Goal: Obtain resource: Download file/media

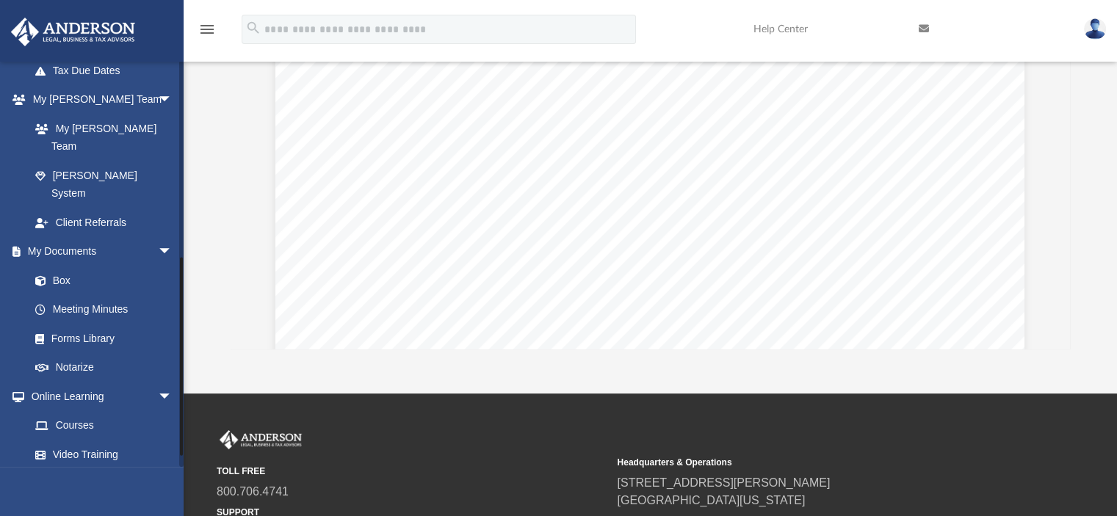
scroll to position [413, 0]
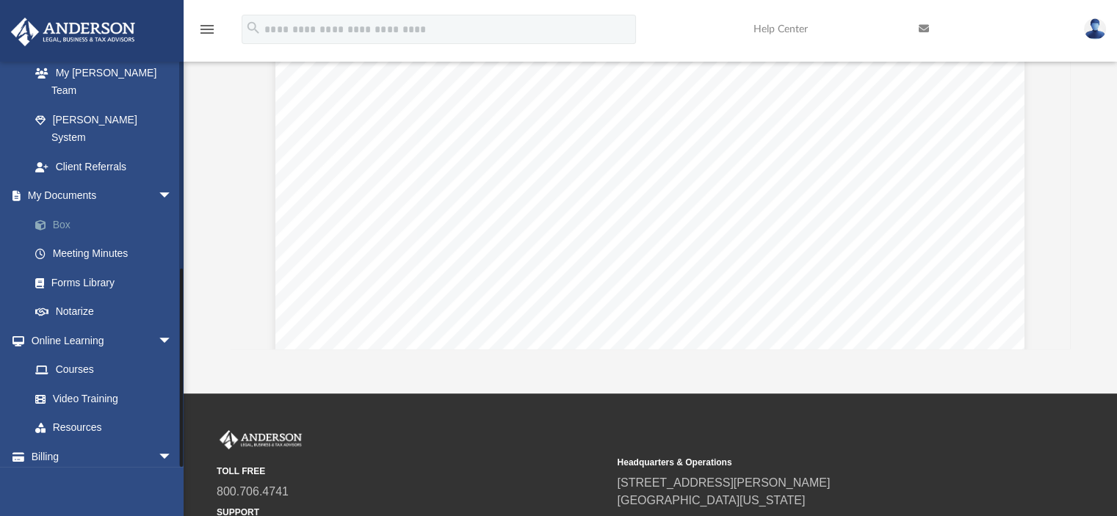
click at [70, 210] on link "Box" at bounding box center [108, 224] width 174 height 29
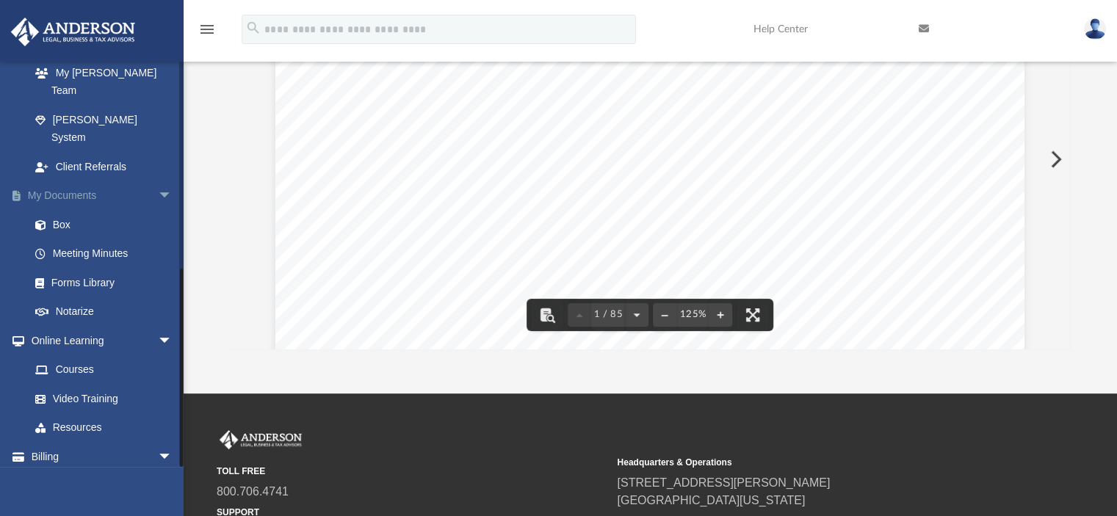
click at [70, 181] on link "My Documents arrow_drop_down" at bounding box center [102, 195] width 184 height 29
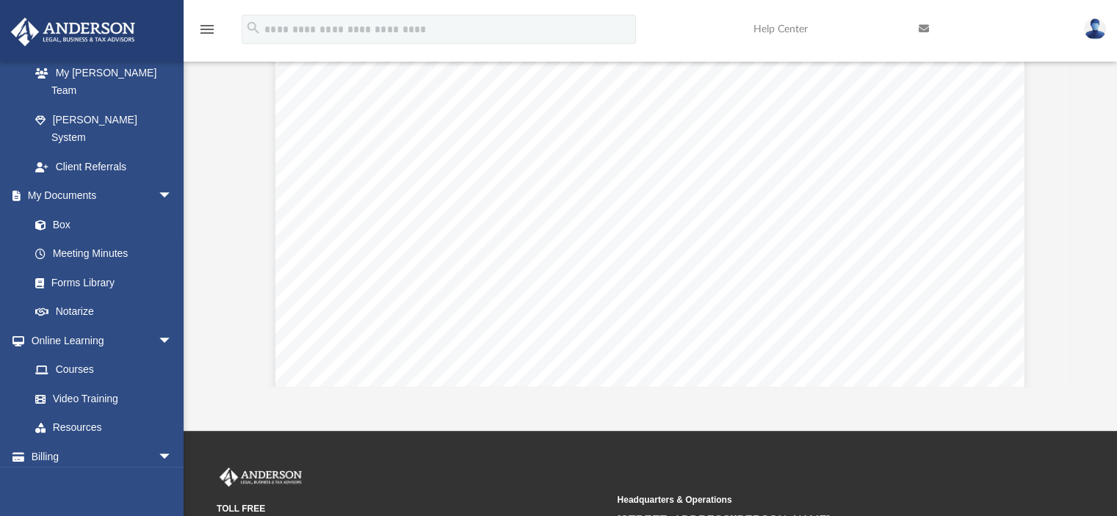
scroll to position [207, 0]
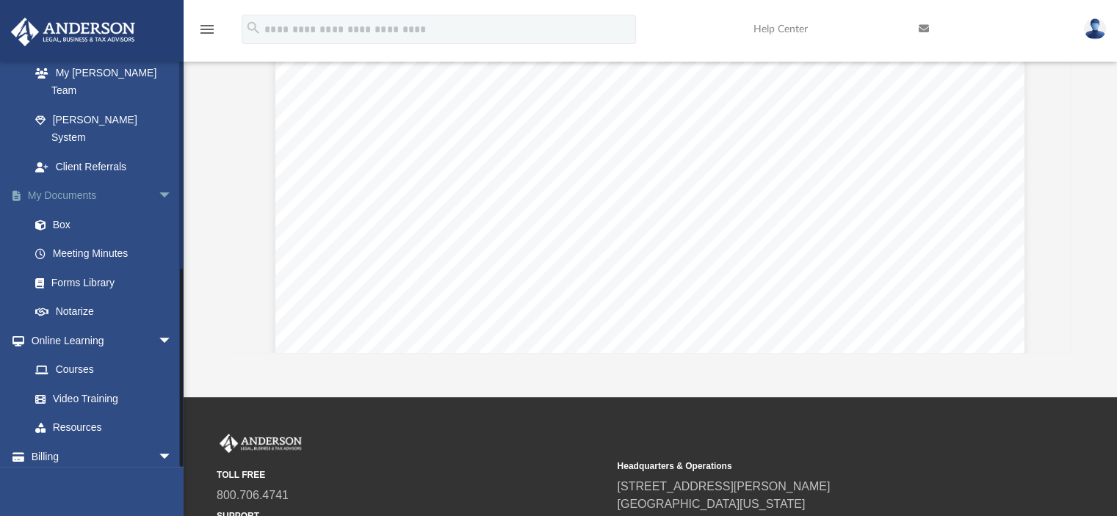
click at [158, 181] on span "arrow_drop_down" at bounding box center [172, 196] width 29 height 30
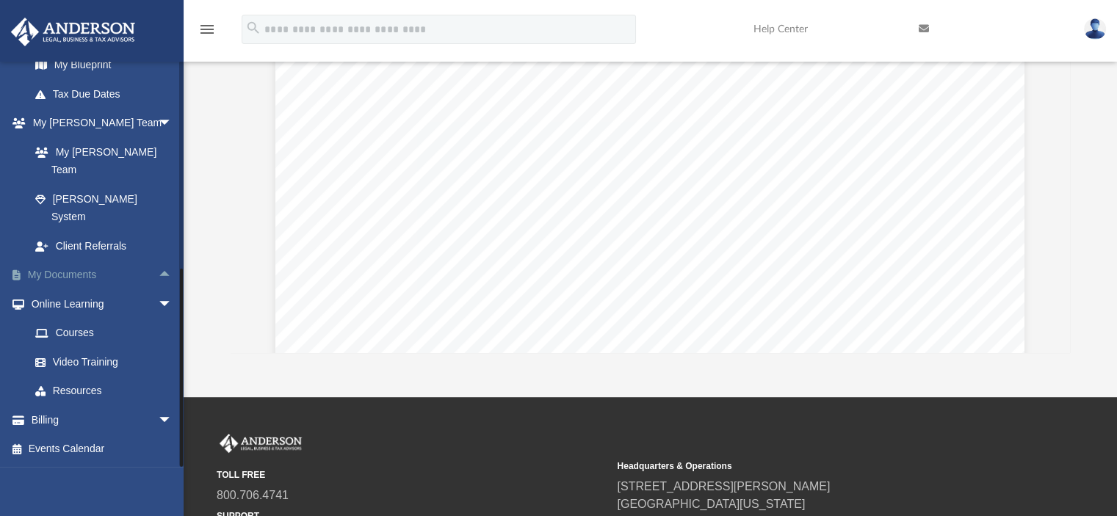
scroll to position [297, 0]
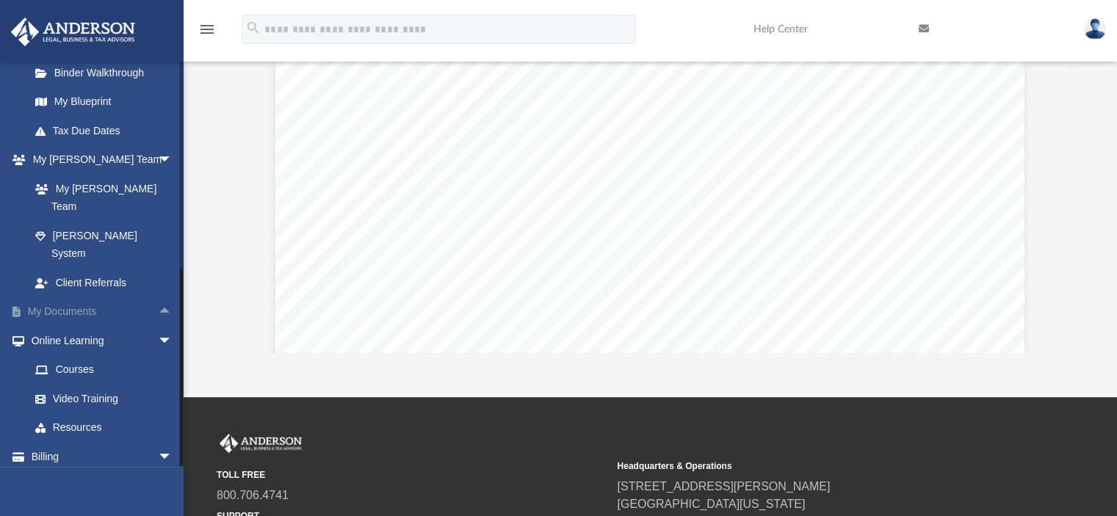
click at [158, 297] on span "arrow_drop_up" at bounding box center [172, 312] width 29 height 30
click at [63, 326] on link "Box" at bounding box center [108, 340] width 174 height 29
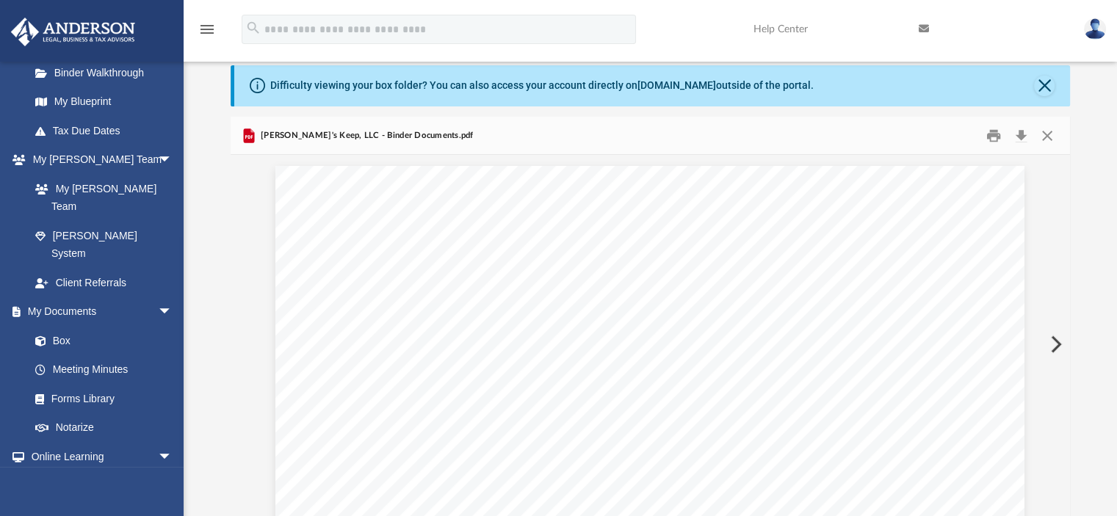
scroll to position [0, 0]
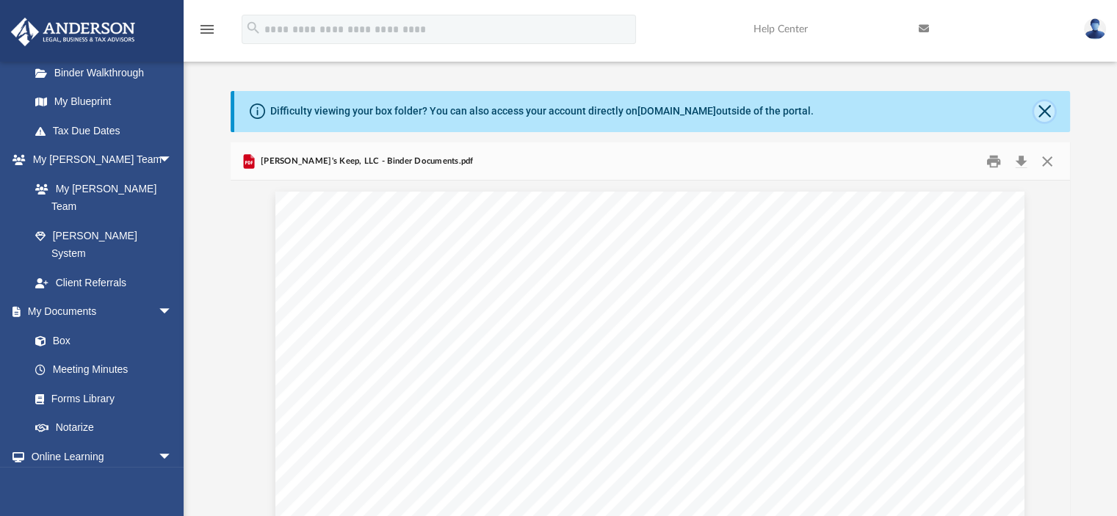
click at [1042, 107] on button "Close" at bounding box center [1044, 111] width 21 height 21
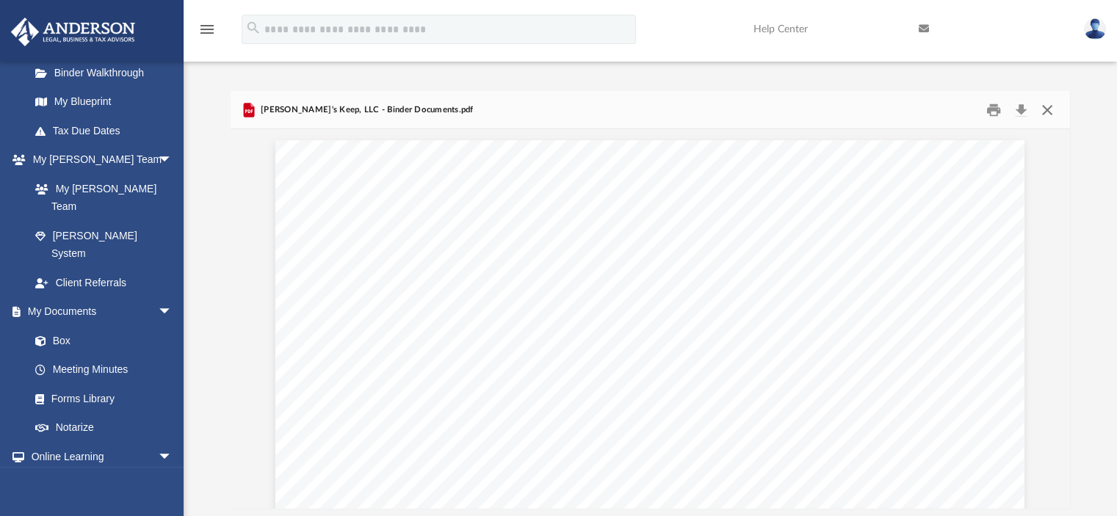
click at [1042, 107] on button "Close" at bounding box center [1047, 109] width 26 height 23
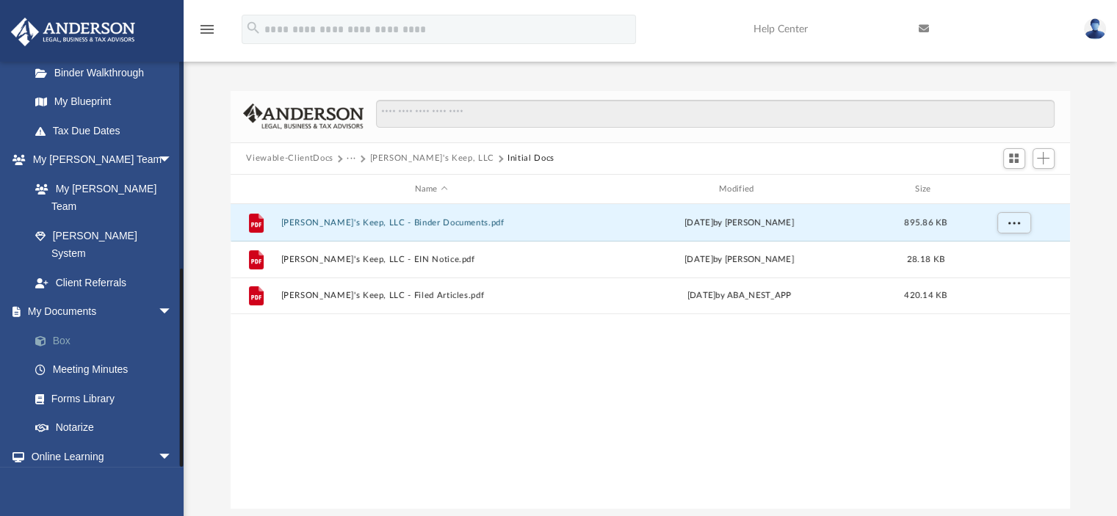
click at [110, 326] on link "Box" at bounding box center [108, 340] width 174 height 29
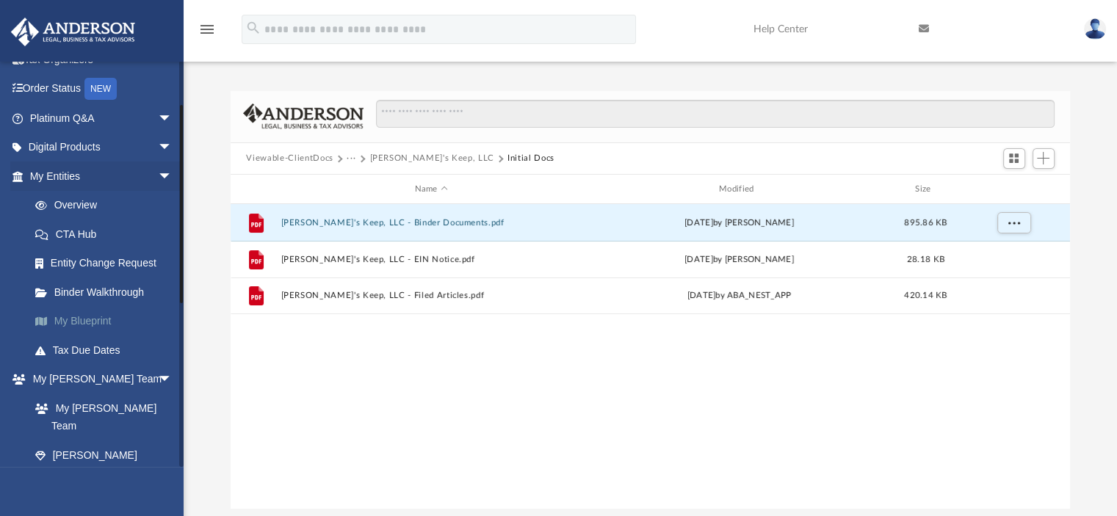
scroll to position [72, 0]
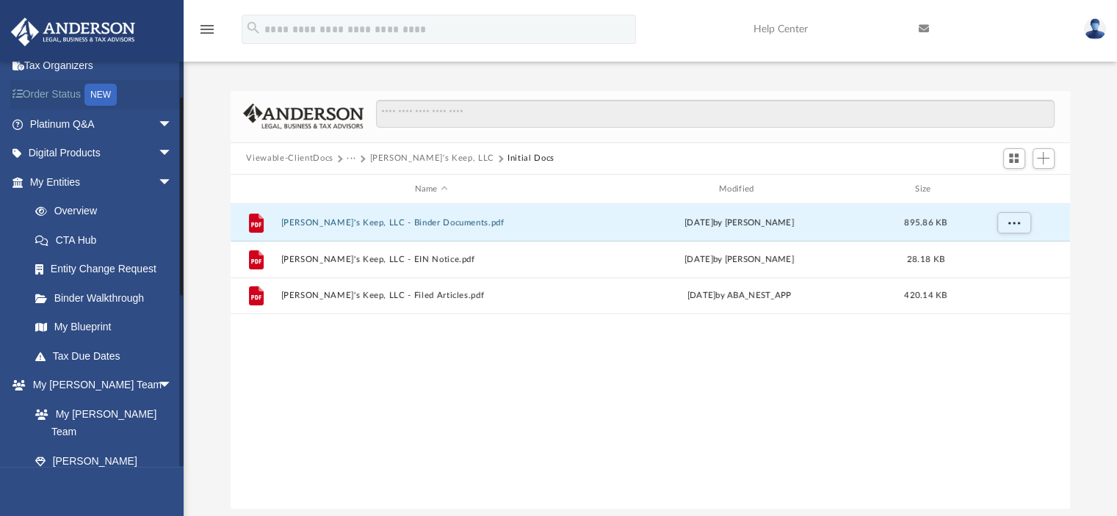
click at [53, 92] on link "Order Status NEW" at bounding box center [102, 95] width 184 height 30
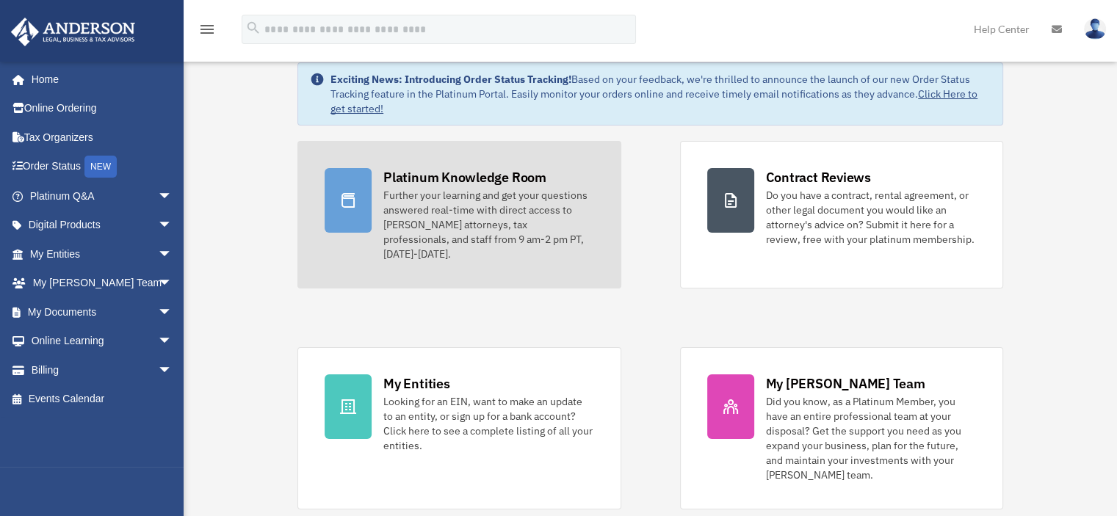
scroll to position [40, 0]
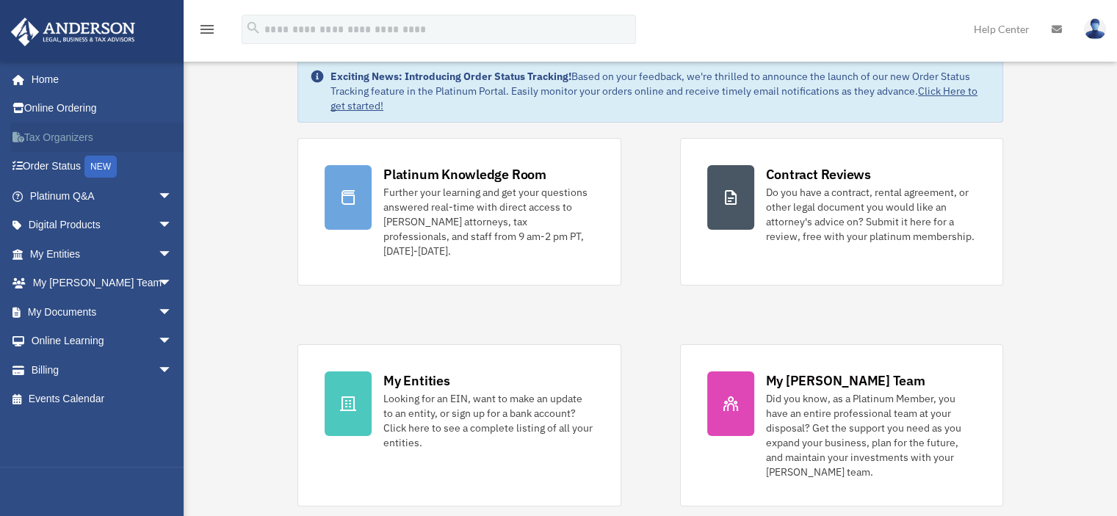
click at [56, 136] on link "Tax Organizers" at bounding box center [102, 137] width 184 height 29
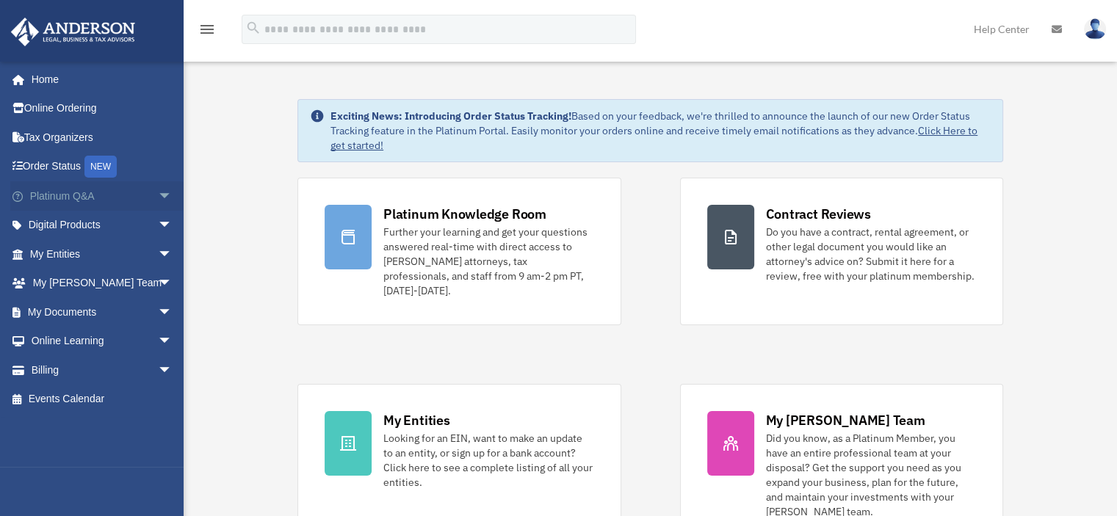
click at [158, 193] on span "arrow_drop_down" at bounding box center [172, 196] width 29 height 30
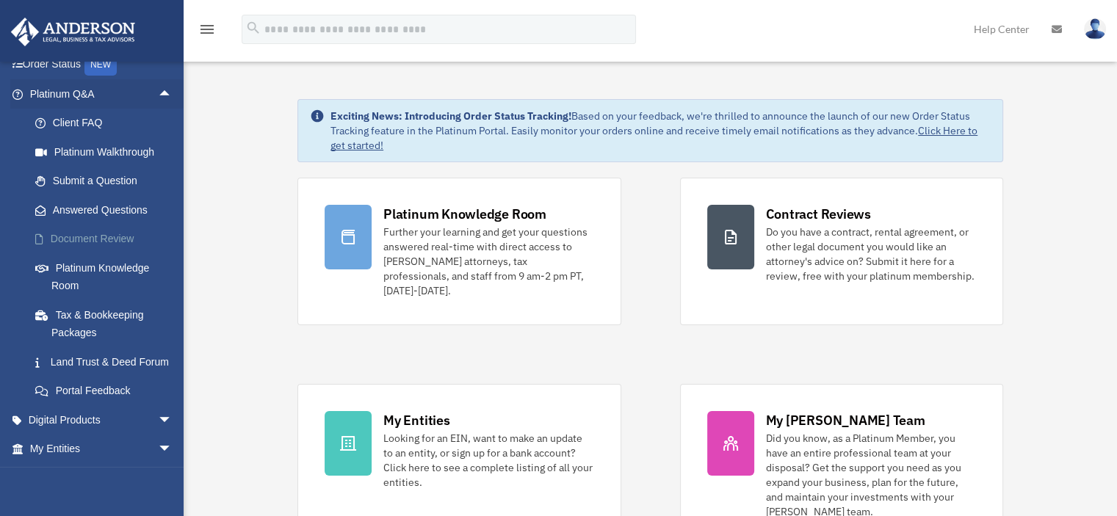
scroll to position [104, 0]
click at [80, 313] on link "Tax & Bookkeeping Packages" at bounding box center [108, 321] width 174 height 47
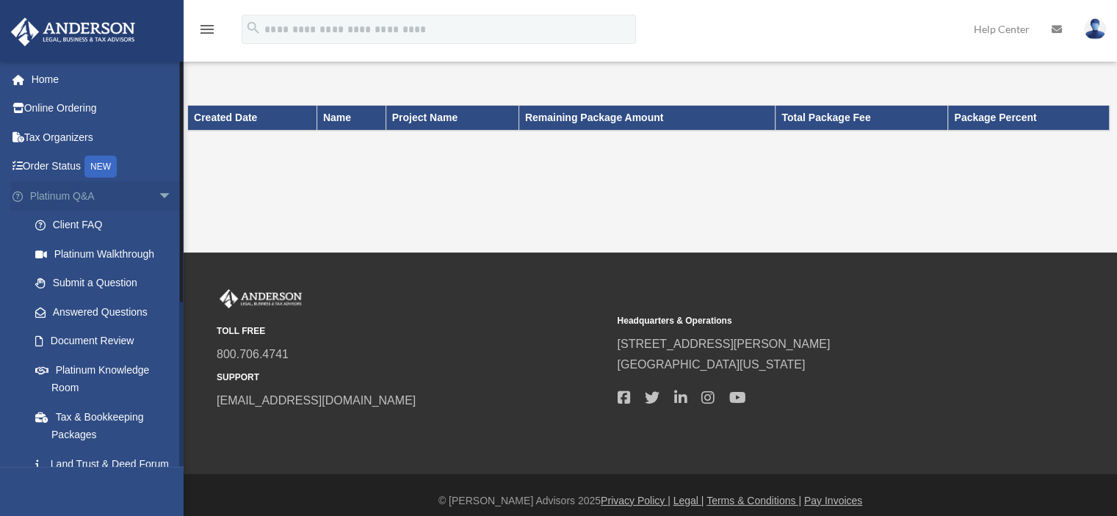
click at [158, 195] on span "arrow_drop_down" at bounding box center [172, 196] width 29 height 30
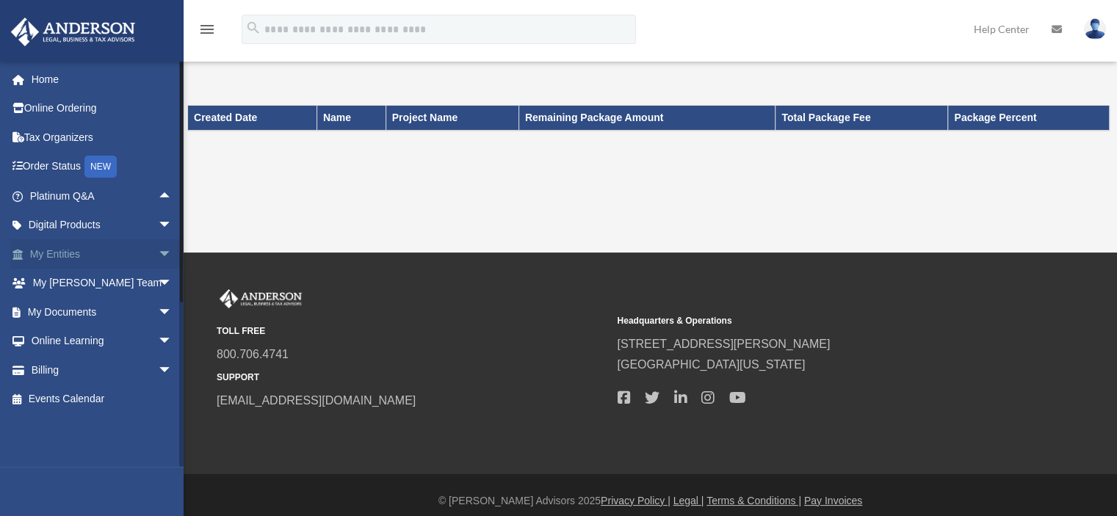
click at [158, 255] on span "arrow_drop_down" at bounding box center [172, 254] width 29 height 30
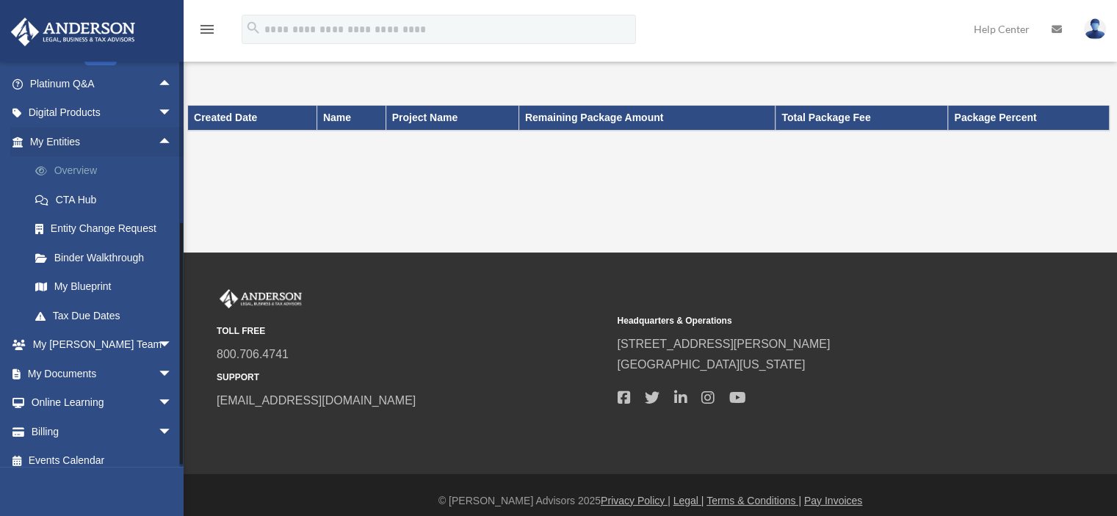
scroll to position [123, 0]
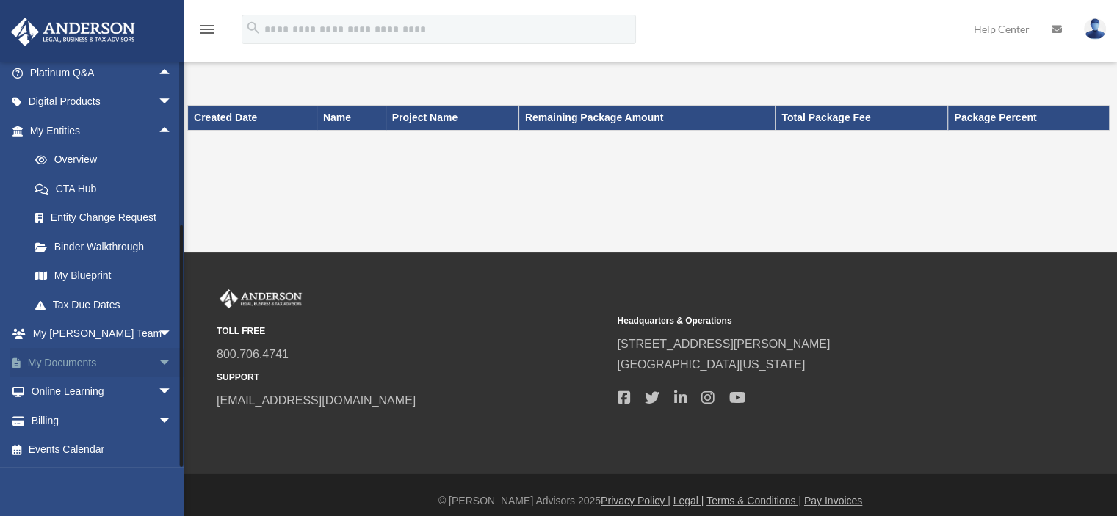
click at [158, 359] on span "arrow_drop_down" at bounding box center [172, 363] width 29 height 30
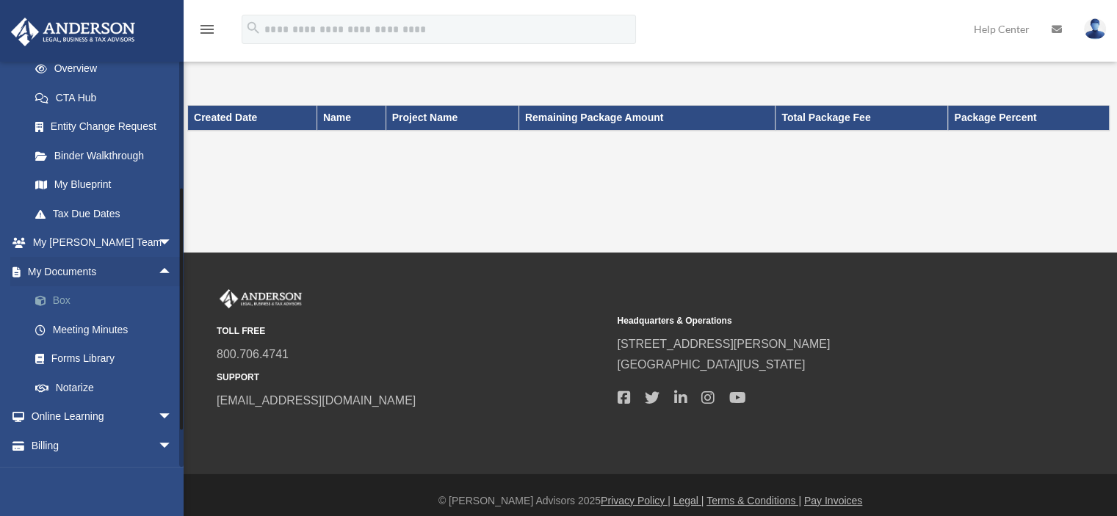
scroll to position [218, 0]
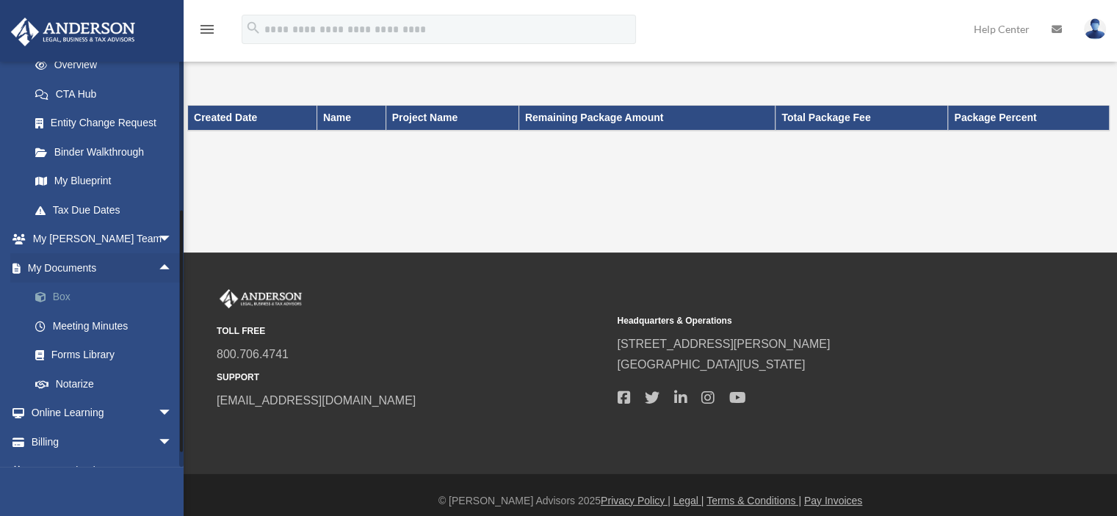
click at [59, 296] on link "Box" at bounding box center [108, 297] width 174 height 29
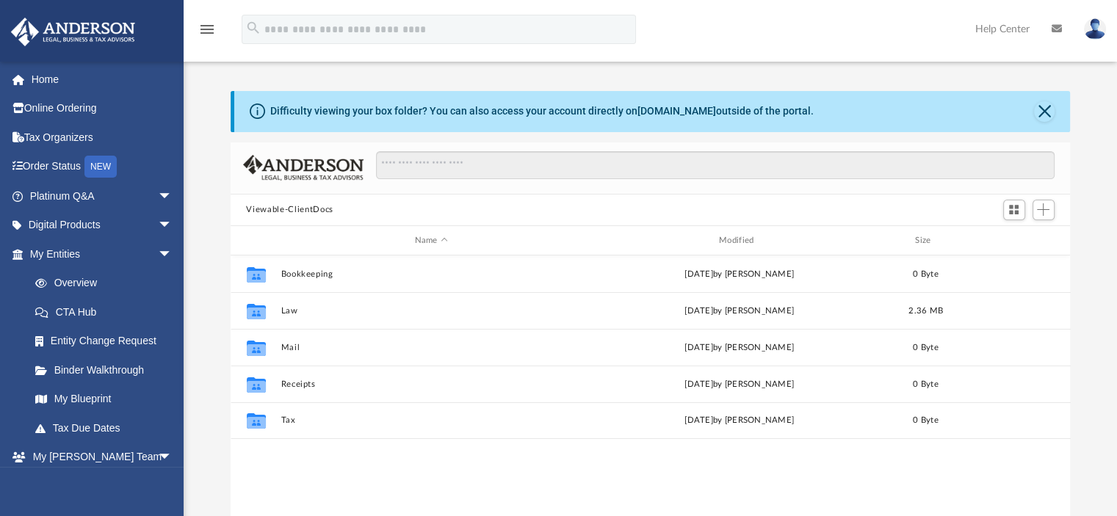
scroll to position [322, 828]
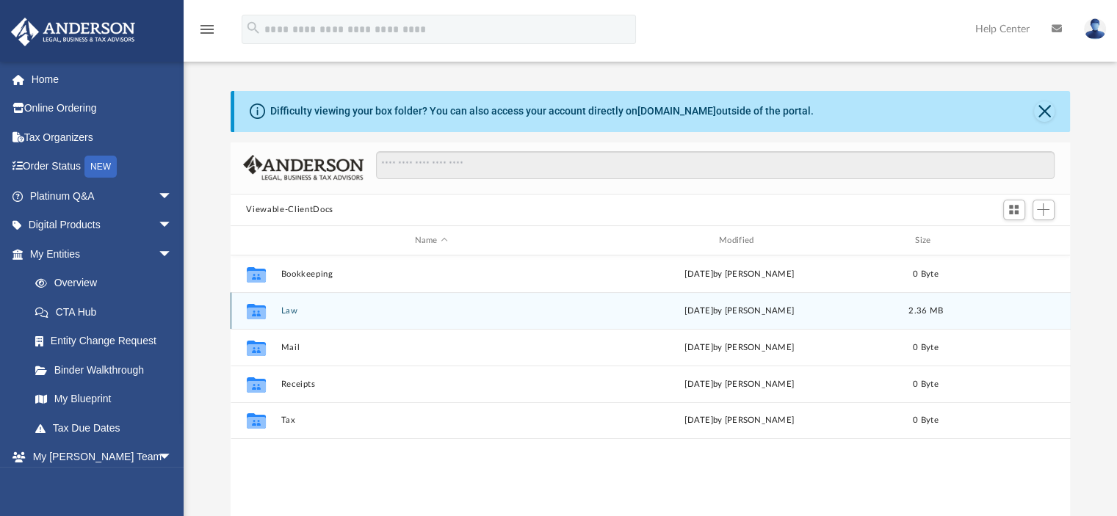
click at [386, 316] on div "Collaborated Folder Law [DATE] by [PERSON_NAME] 2.36 MB" at bounding box center [651, 310] width 840 height 37
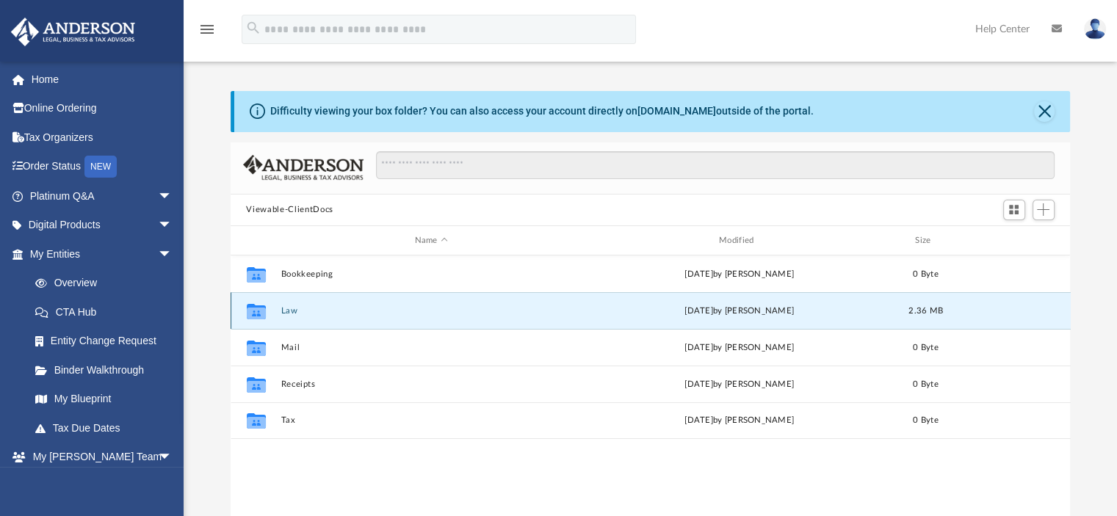
click at [288, 310] on button "Law" at bounding box center [430, 311] width 301 height 10
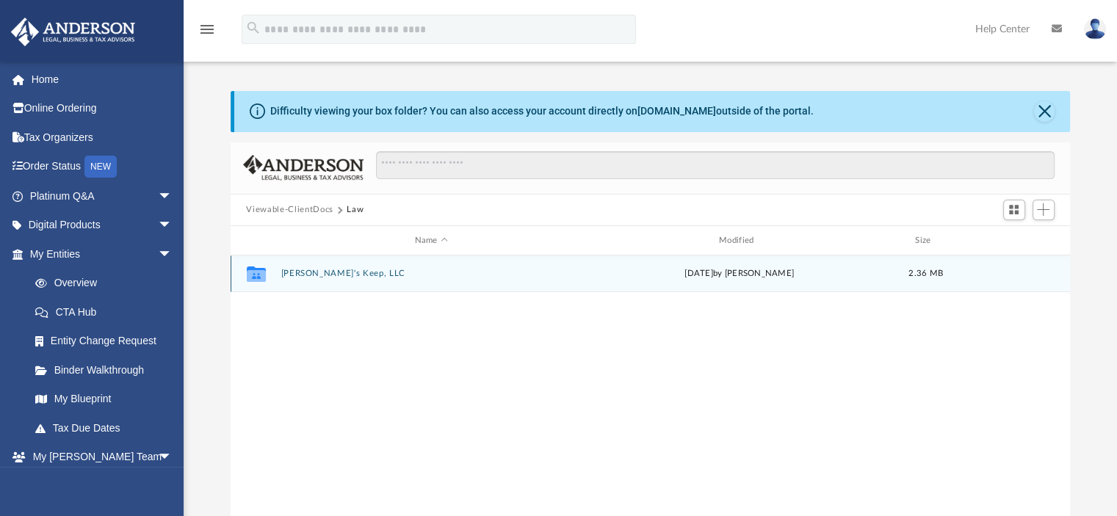
click at [319, 277] on button "[PERSON_NAME]'s Keep, LLC" at bounding box center [430, 274] width 301 height 10
click at [310, 272] on button "Initial Docs" at bounding box center [430, 274] width 301 height 10
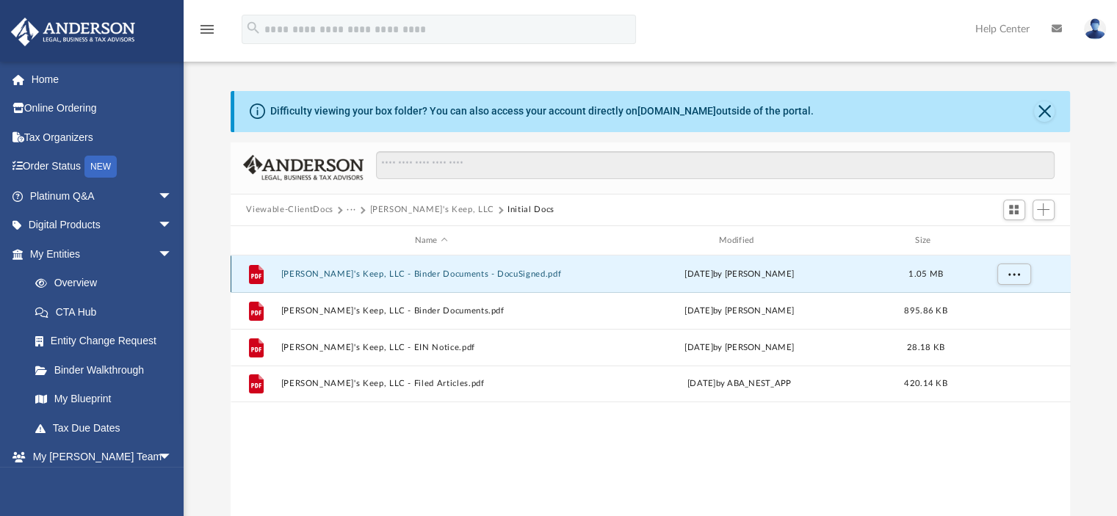
click at [380, 274] on button "Brilyn's Keep, LLC - Binder Documents - DocuSigned.pdf" at bounding box center [430, 274] width 301 height 10
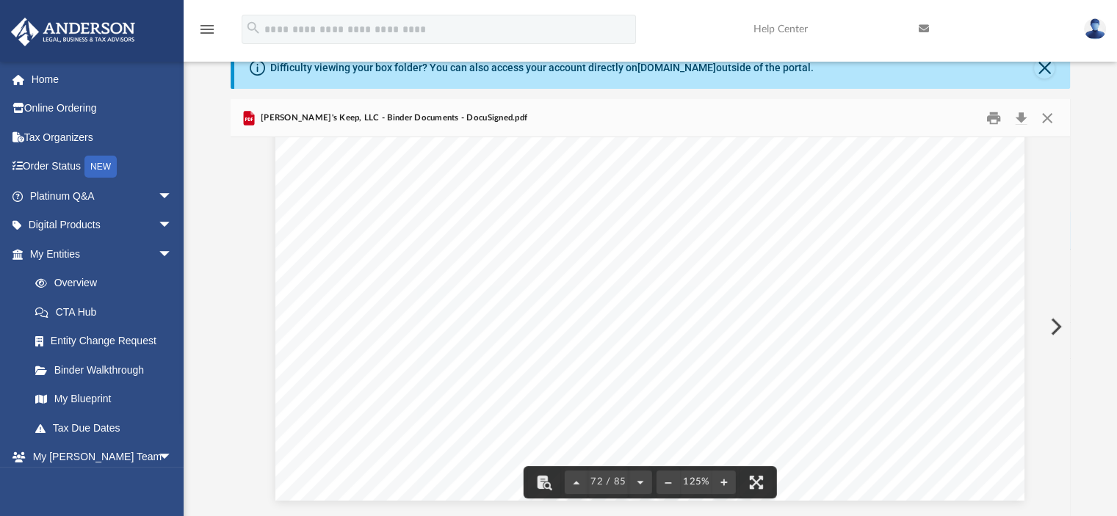
scroll to position [70978, 0]
drag, startPoint x: 1065, startPoint y: 438, endPoint x: 1070, endPoint y: 353, distance: 85.3
click at [1070, 353] on body "X Get a chance to win 6 months of Platinum for free just by filling out this su…" at bounding box center [558, 390] width 1117 height 867
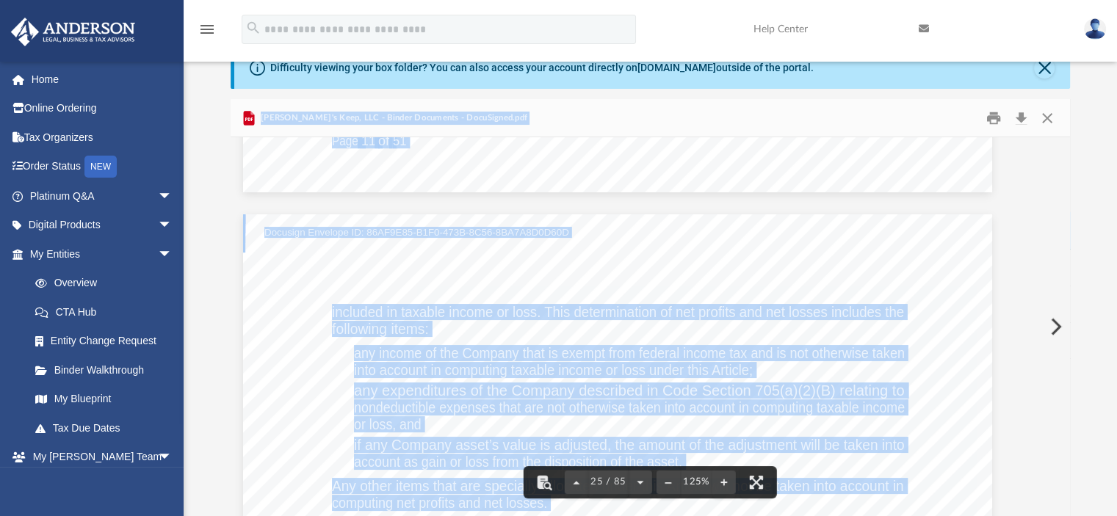
scroll to position [0, 32]
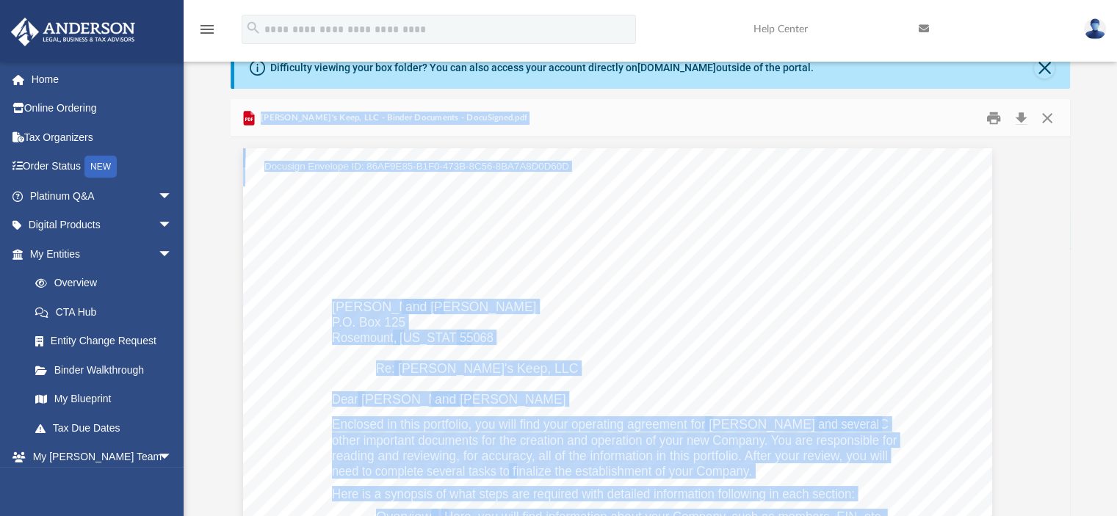
drag, startPoint x: 628, startPoint y: 252, endPoint x: 863, endPoint y: 193, distance: 242.8
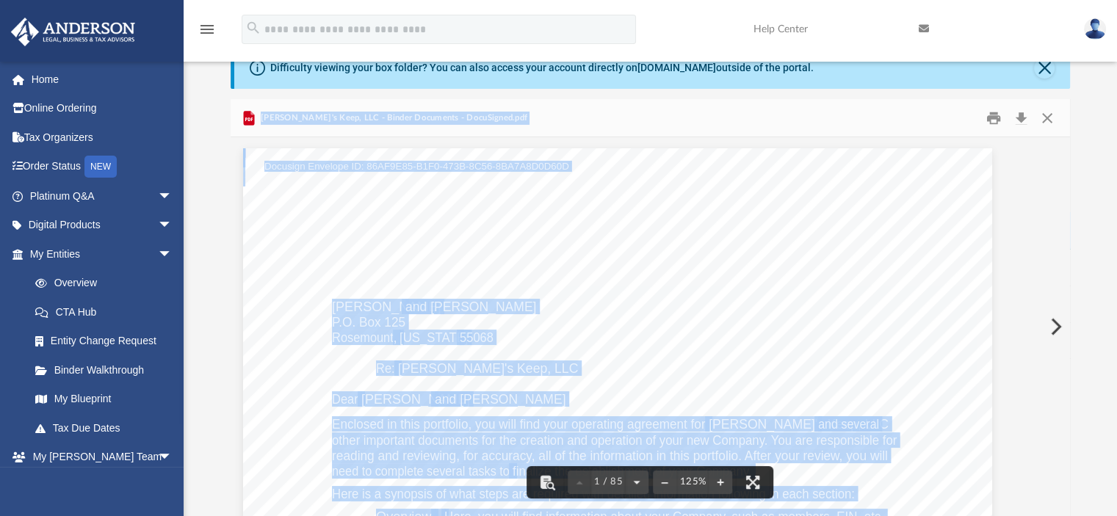
click at [402, 438] on span "other important documents for the creation and operation of your new Company. Y…" at bounding box center [614, 440] width 565 height 13
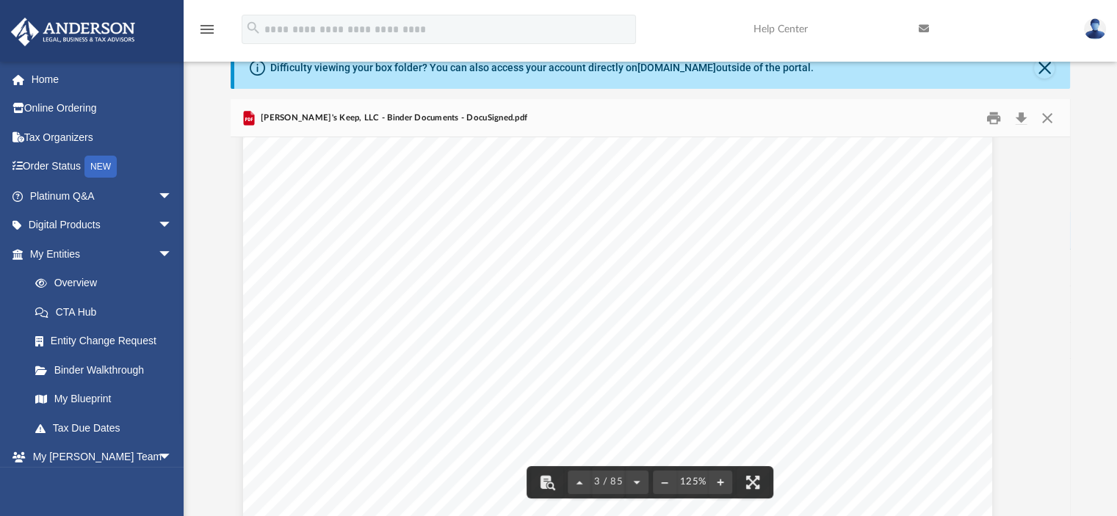
scroll to position [2105, 32]
click at [59, 82] on link "Home" at bounding box center [102, 79] width 184 height 29
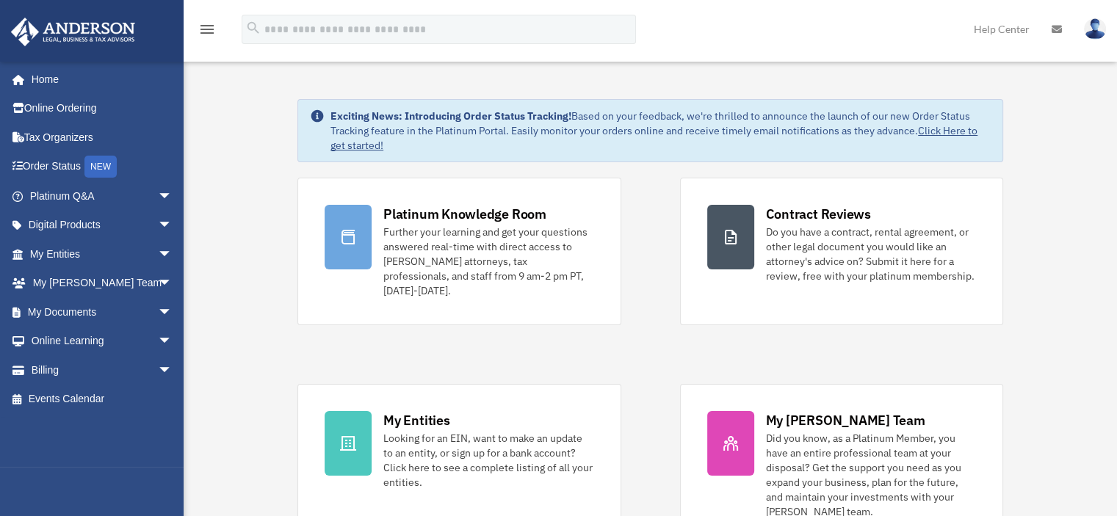
click at [1092, 27] on img at bounding box center [1095, 28] width 22 height 21
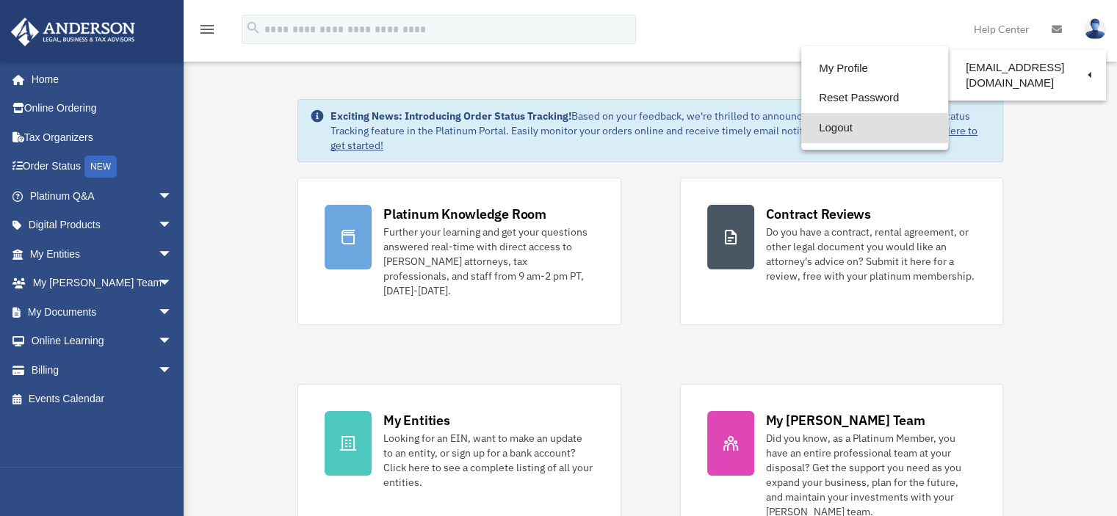
click at [871, 133] on link "Logout" at bounding box center [874, 128] width 147 height 30
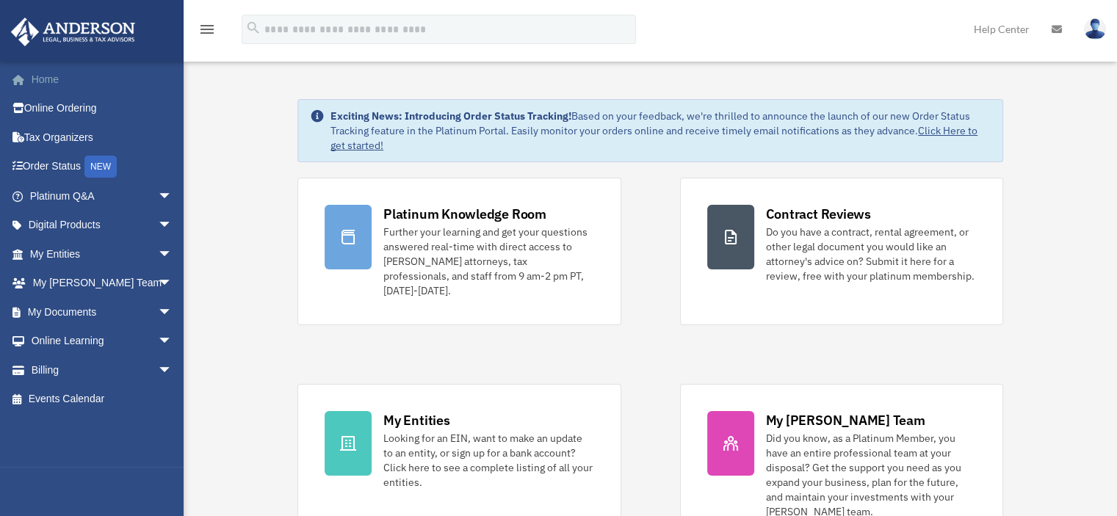
click at [67, 76] on link "Home" at bounding box center [102, 79] width 184 height 29
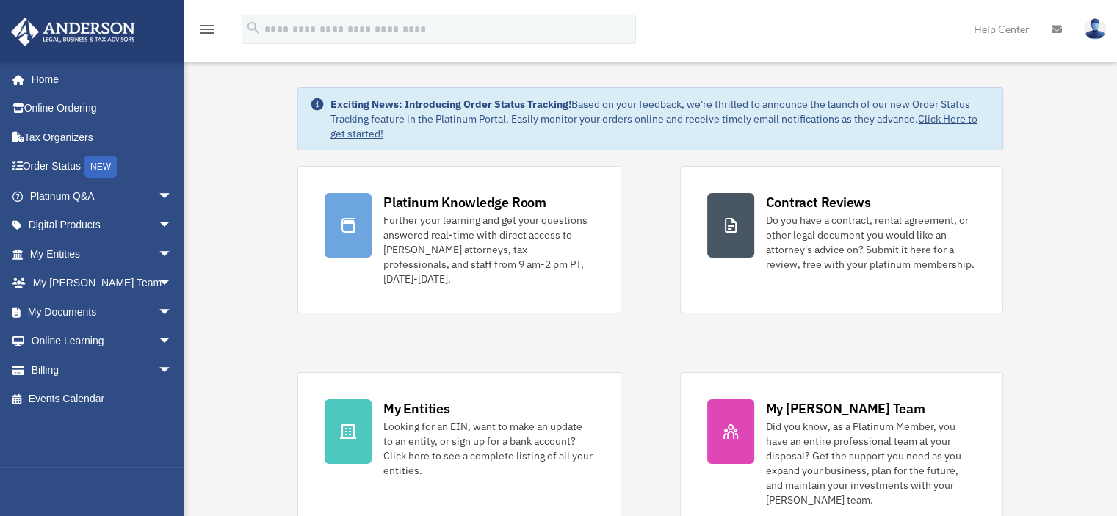
scroll to position [12, 0]
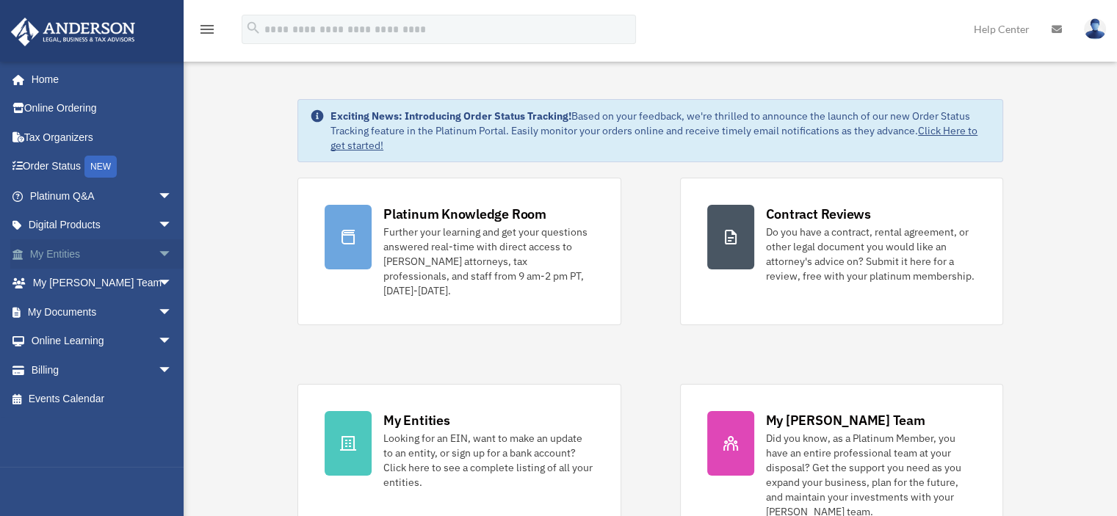
click at [158, 253] on span "arrow_drop_down" at bounding box center [172, 254] width 29 height 30
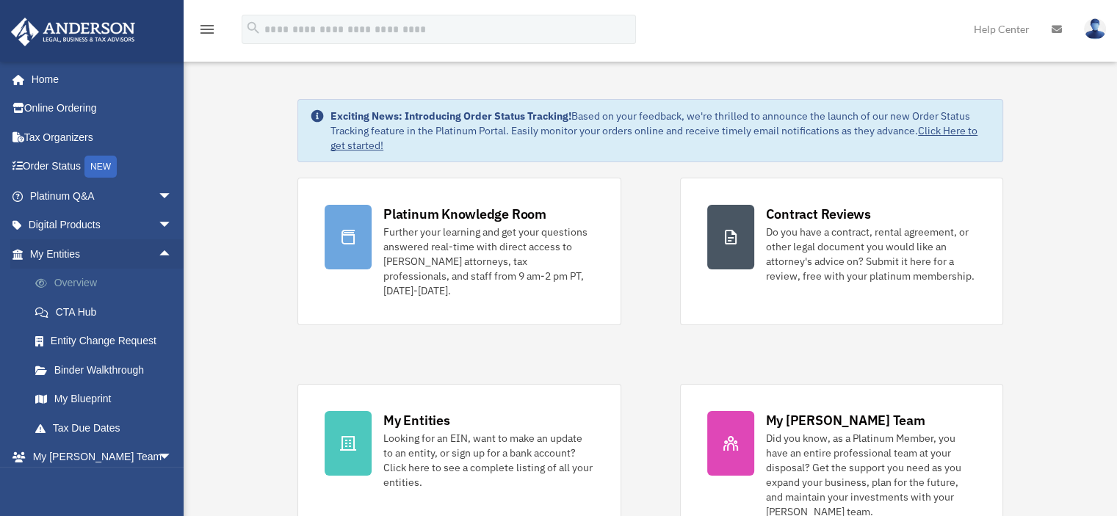
click at [92, 279] on link "Overview" at bounding box center [108, 283] width 174 height 29
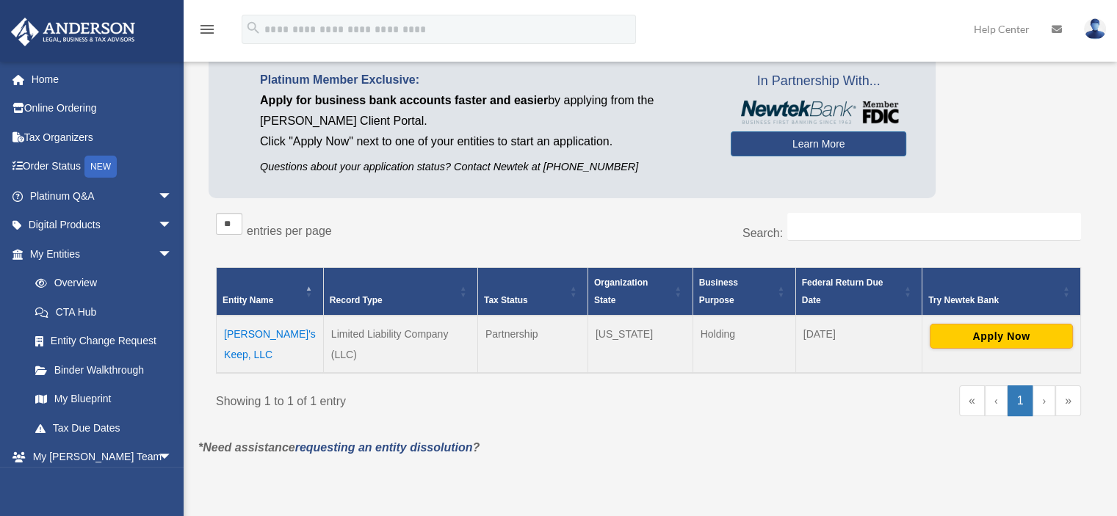
scroll to position [102, 0]
click at [1026, 333] on button "Apply Now" at bounding box center [1000, 335] width 143 height 25
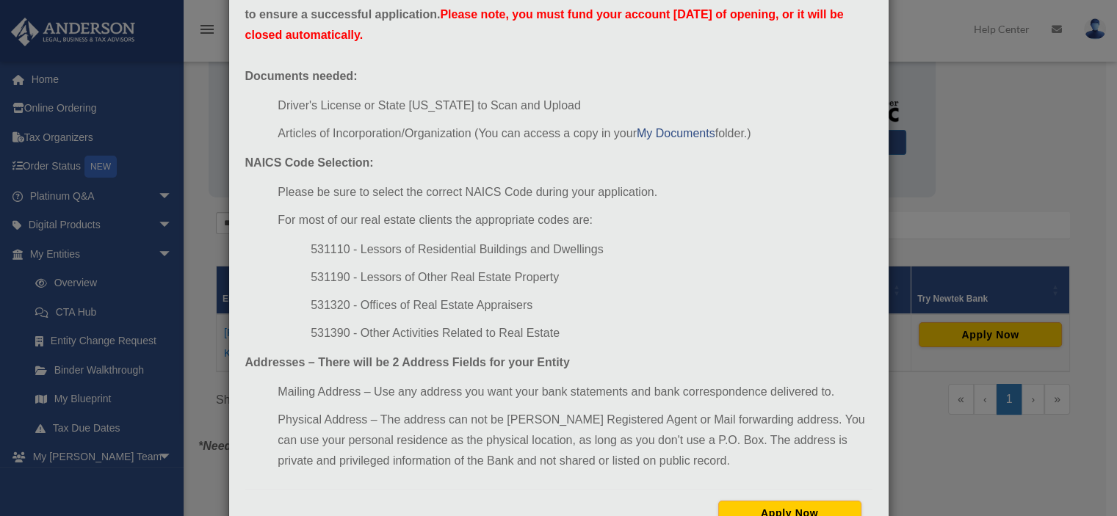
scroll to position [104, 0]
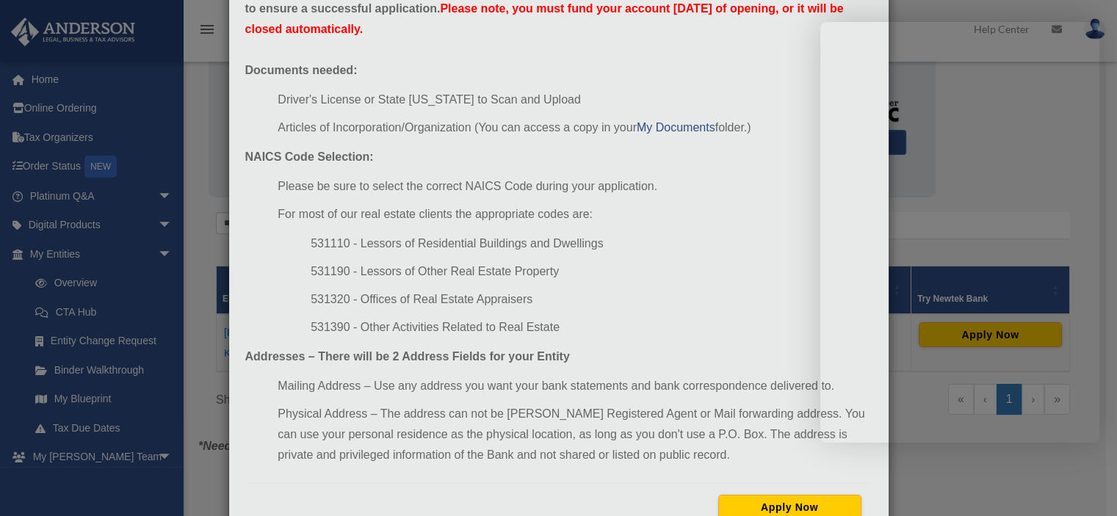
click at [581, 352] on div "In preparation for setting up your Newtek Bank Account for this entity please r…" at bounding box center [558, 254] width 649 height 575
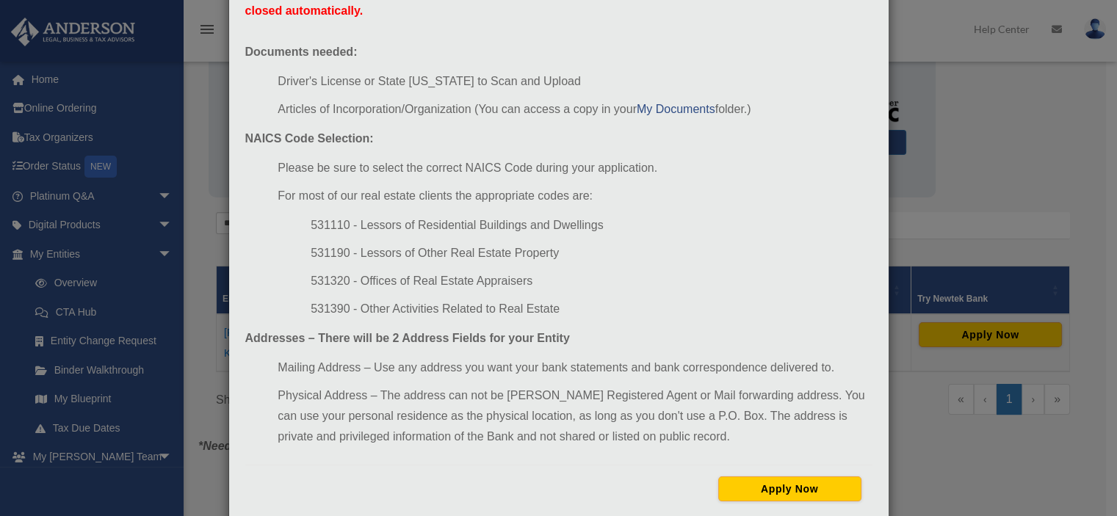
scroll to position [123, 0]
click at [802, 491] on button "Apply Now" at bounding box center [789, 488] width 143 height 25
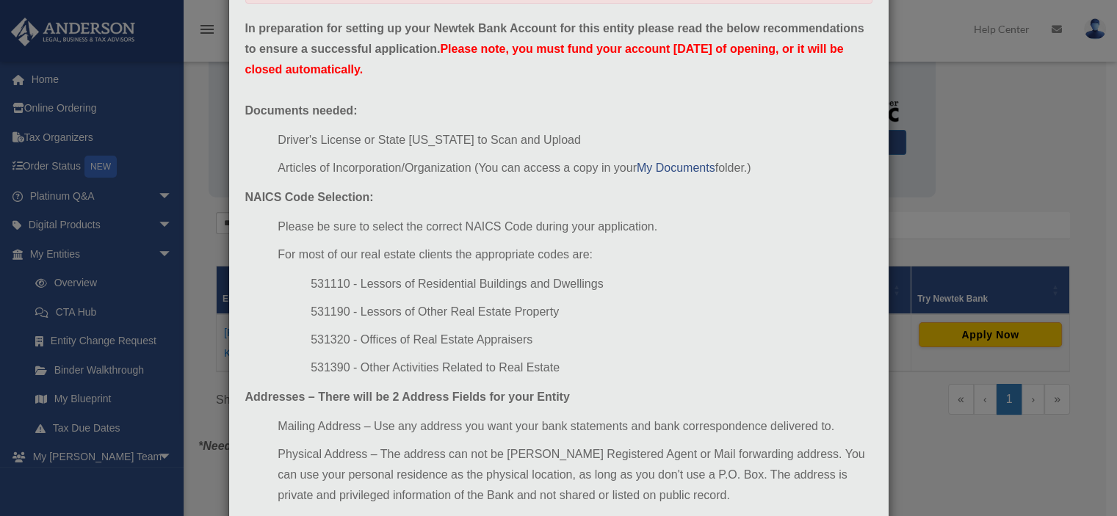
scroll to position [181, 0]
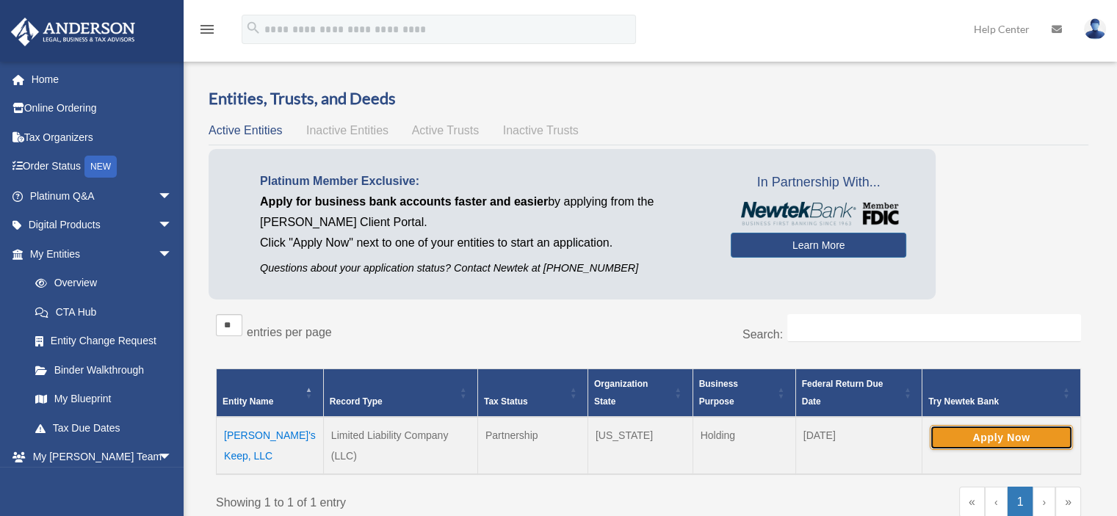
click at [1031, 435] on button "Apply Now" at bounding box center [1000, 437] width 143 height 25
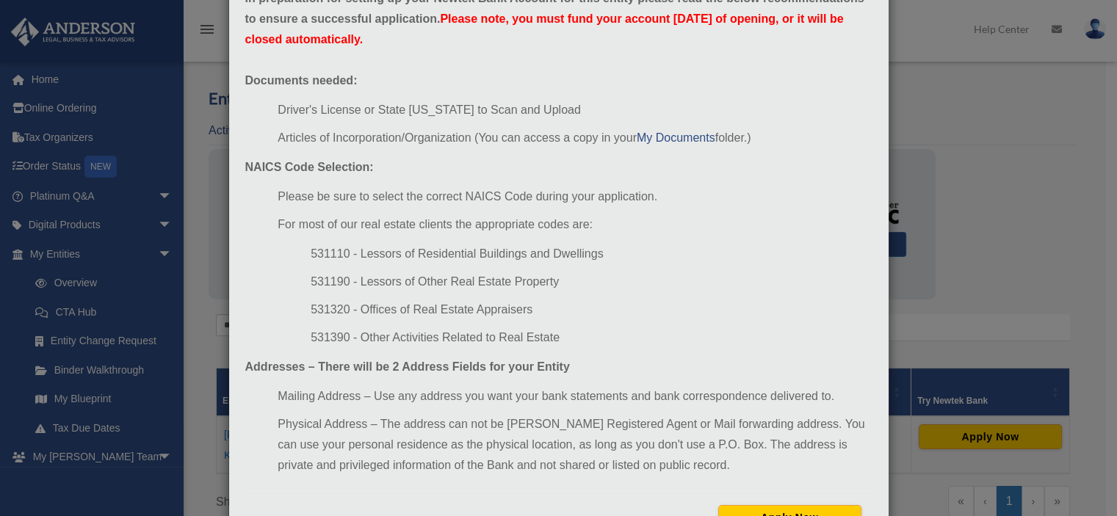
scroll to position [156, 0]
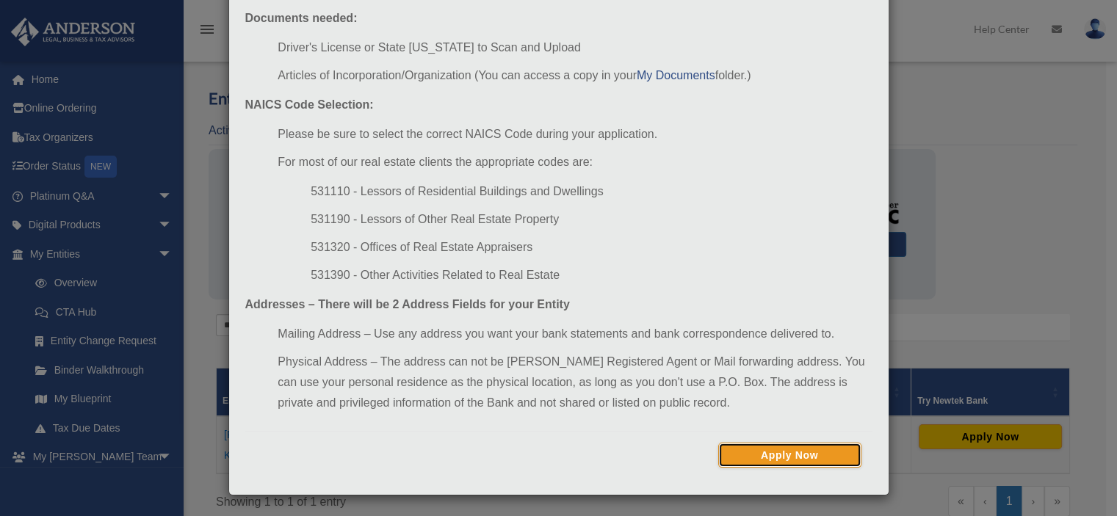
click at [799, 451] on button "Apply Now" at bounding box center [789, 455] width 143 height 25
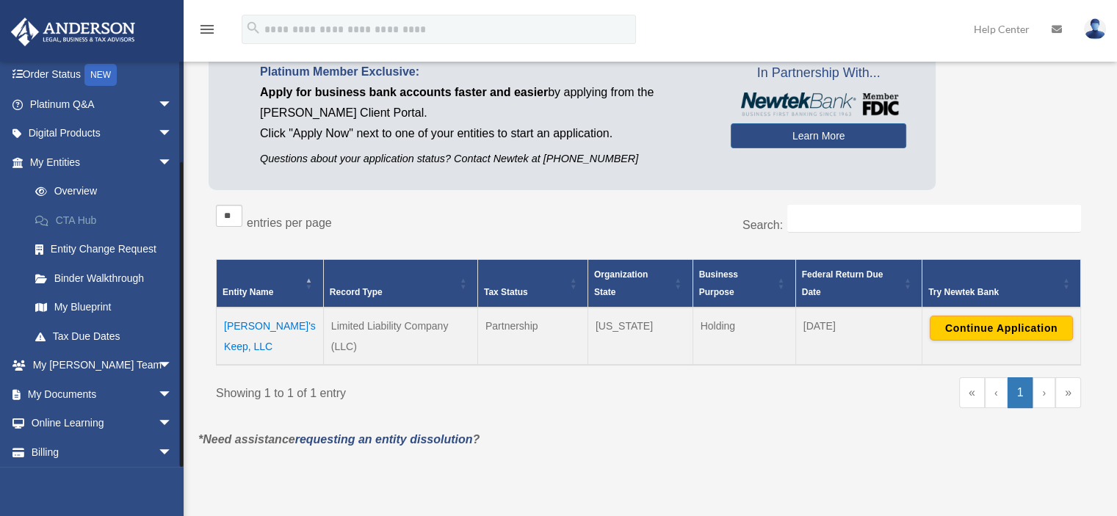
scroll to position [123, 0]
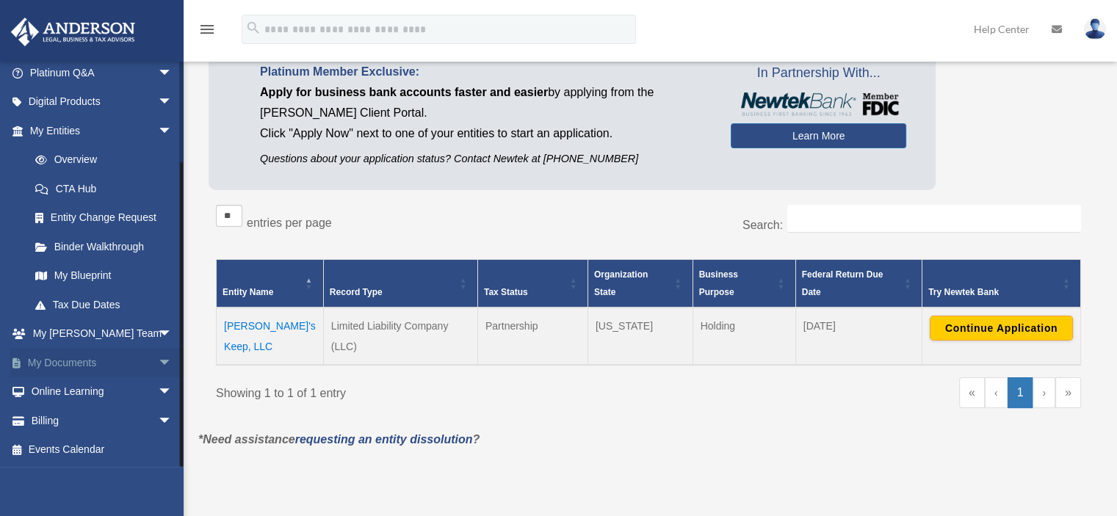
click at [158, 360] on span "arrow_drop_down" at bounding box center [172, 363] width 29 height 30
click at [158, 358] on span "arrow_drop_up" at bounding box center [172, 363] width 29 height 30
click at [75, 368] on link "My Documents arrow_drop_down" at bounding box center [102, 362] width 184 height 29
click at [158, 363] on span "arrow_drop_down" at bounding box center [172, 363] width 29 height 30
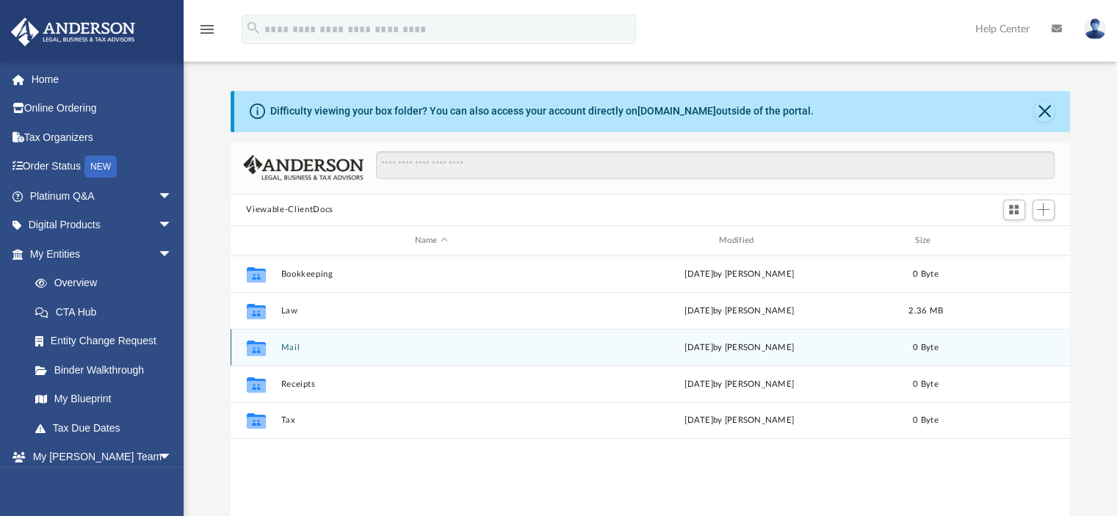
scroll to position [322, 828]
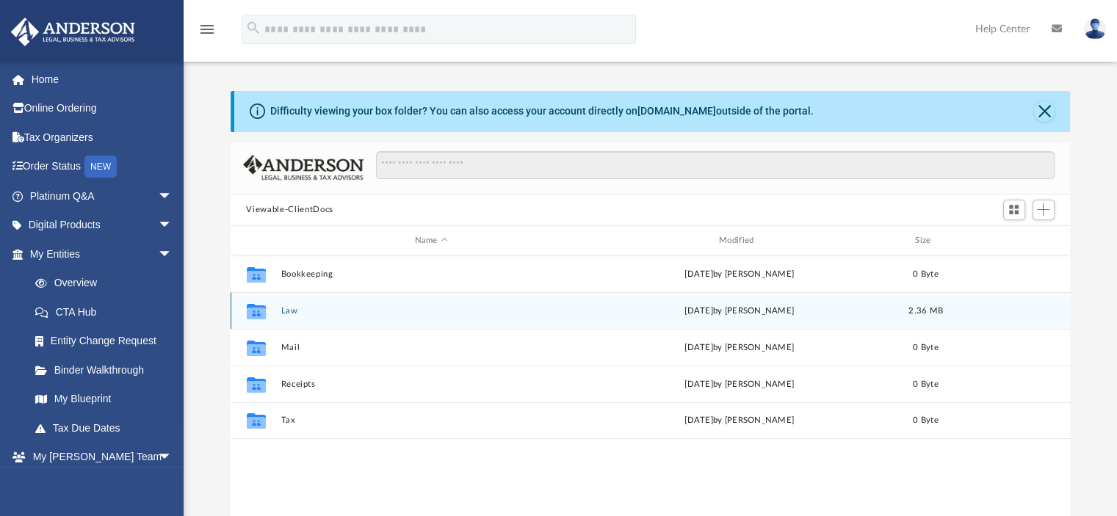
click at [289, 306] on button "Law" at bounding box center [430, 311] width 301 height 10
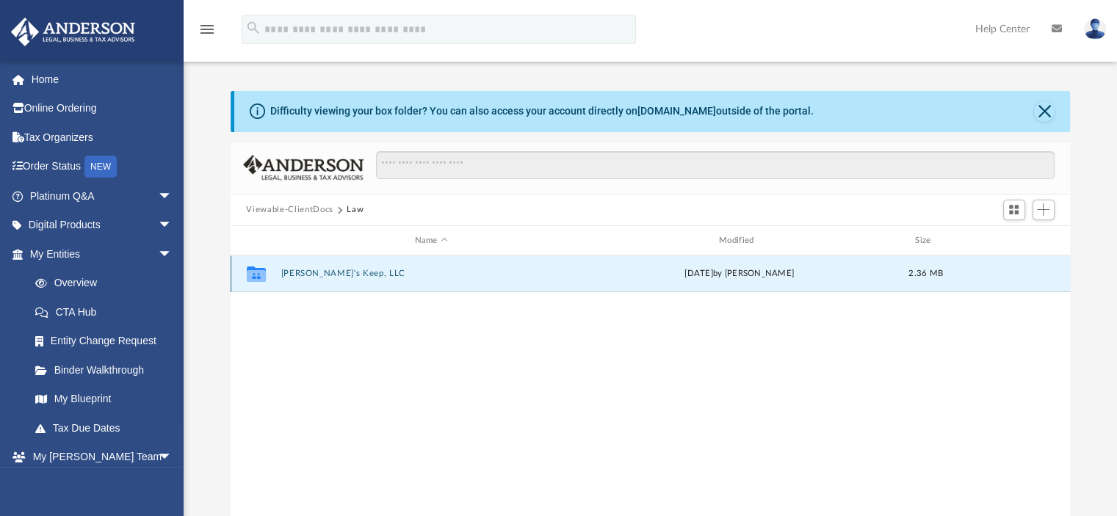
click at [325, 272] on button "[PERSON_NAME]'s Keep, LLC" at bounding box center [430, 274] width 301 height 10
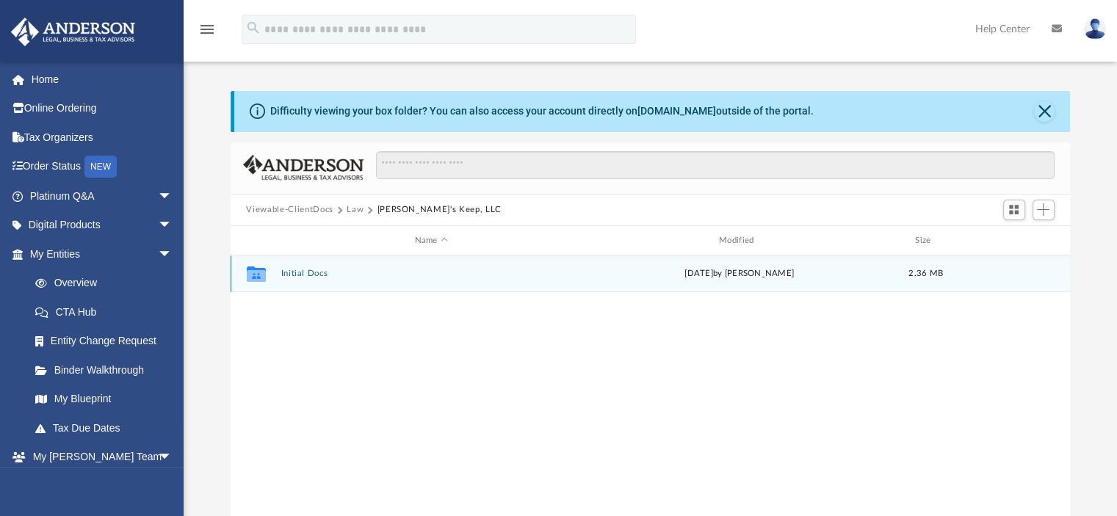
click at [307, 273] on button "Initial Docs" at bounding box center [430, 274] width 301 height 10
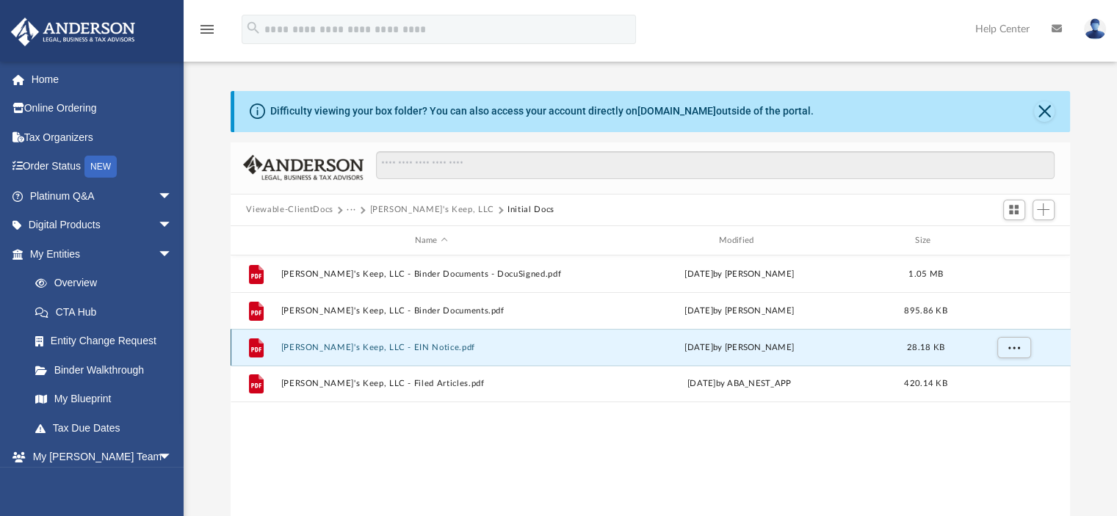
click at [334, 346] on button "[PERSON_NAME]'s Keep, LLC - EIN Notice.pdf" at bounding box center [430, 348] width 301 height 10
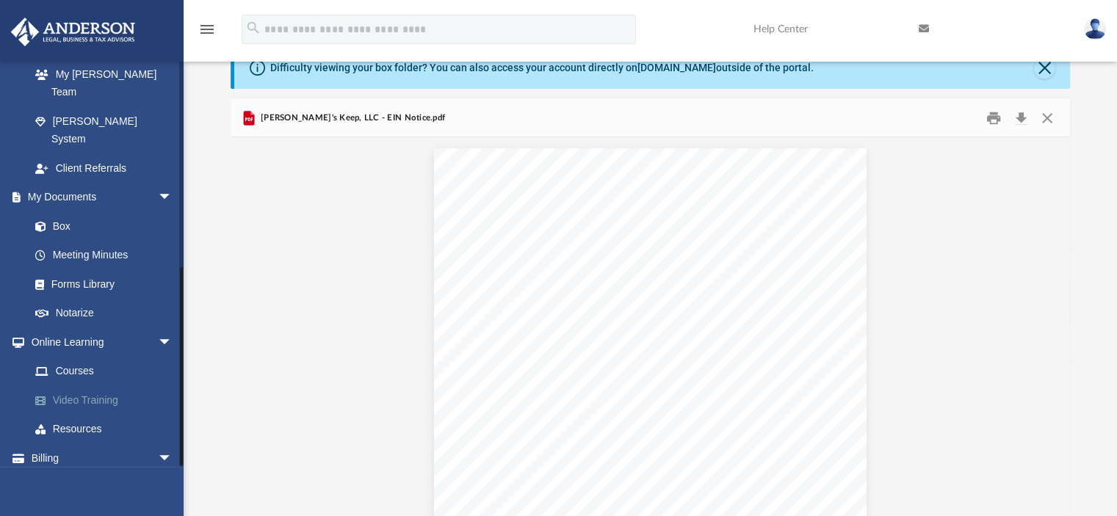
scroll to position [411, 0]
click at [68, 212] on link "Box" at bounding box center [108, 226] width 174 height 29
click at [1045, 115] on button "Close" at bounding box center [1047, 117] width 26 height 23
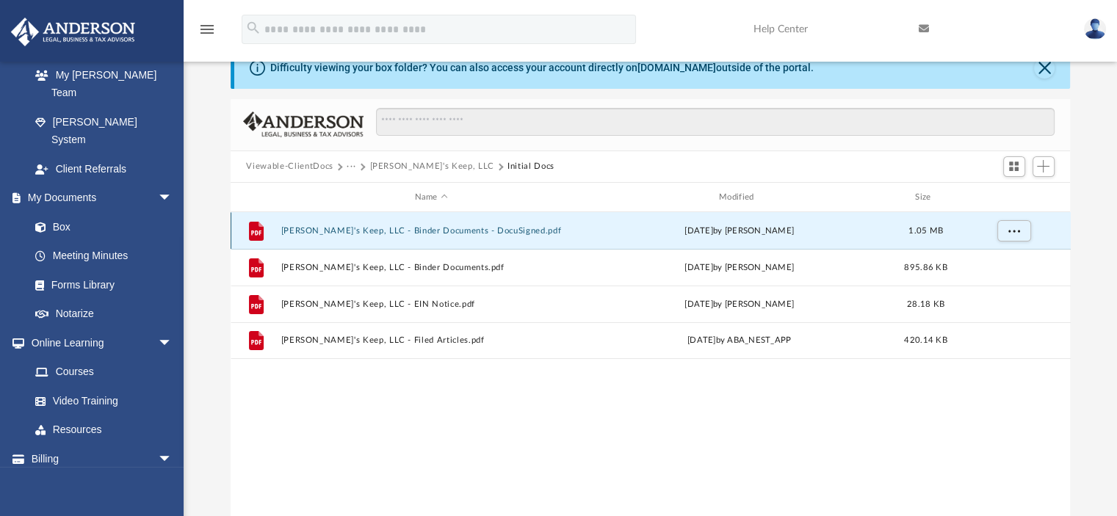
click at [386, 227] on button "[PERSON_NAME]'s Keep, LLC - Binder Documents - DocuSigned.pdf" at bounding box center [430, 231] width 301 height 10
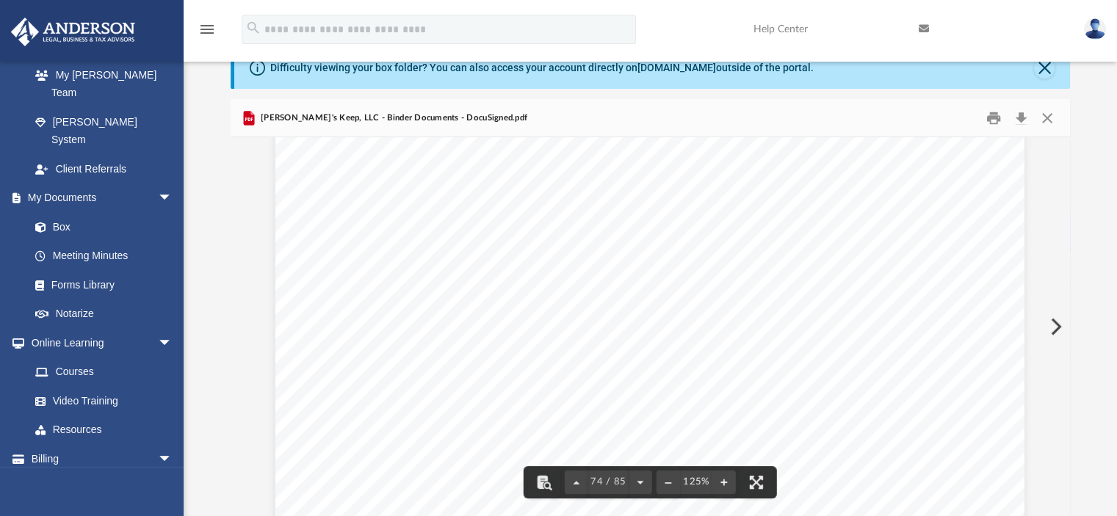
scroll to position [72469, 0]
click at [745, 403] on div "Membership Interest Certificate This Section will contain copies of all members…" at bounding box center [649, 166] width 749 height 969
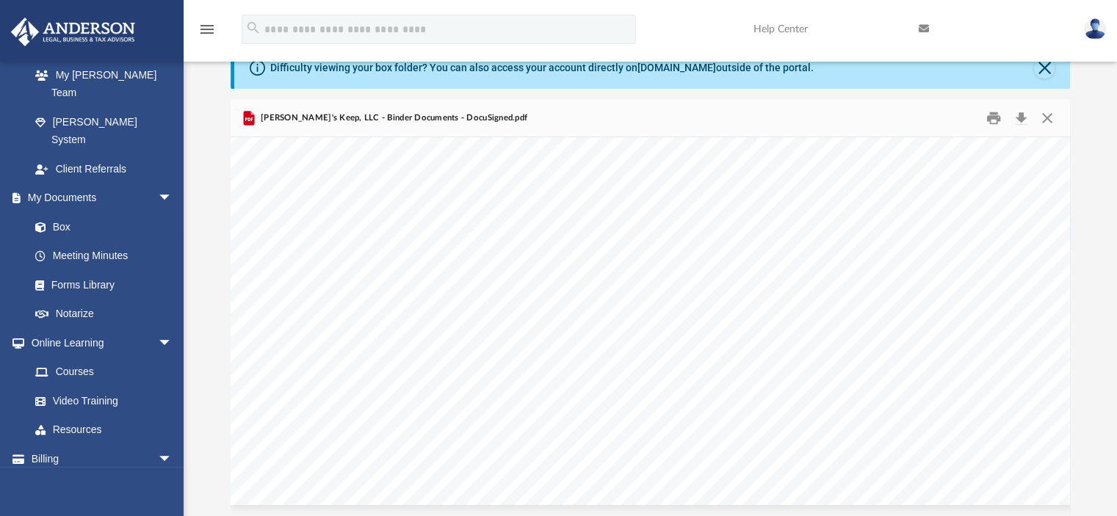
scroll to position [82987, 0]
click at [106, 212] on link "Box" at bounding box center [108, 226] width 174 height 29
click at [1051, 114] on button "Close" at bounding box center [1047, 117] width 26 height 23
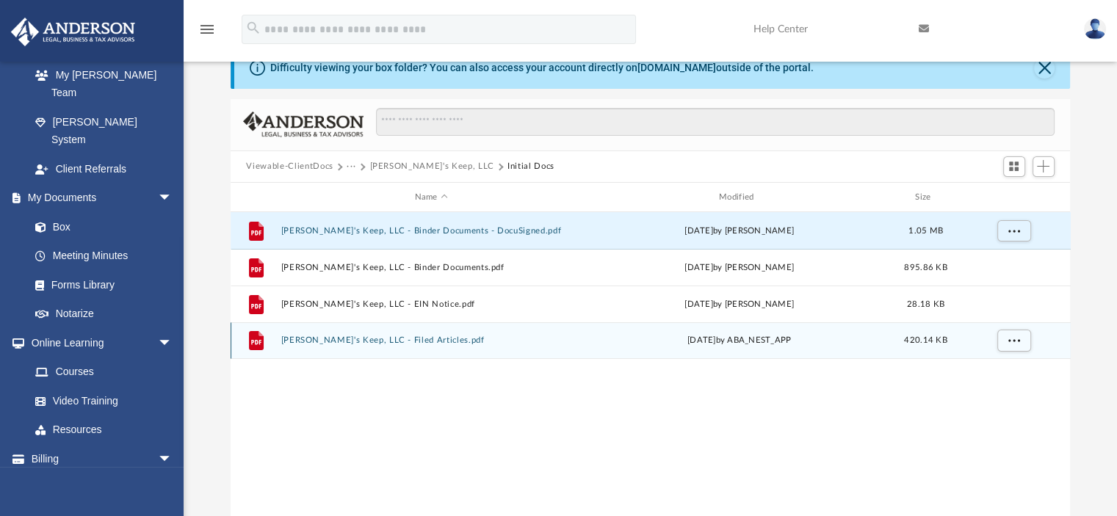
click at [426, 347] on div "File [PERSON_NAME]'s Keep, LLC - Filed Articles.pdf [DATE] by ABA_NEST_APP 420.…" at bounding box center [651, 340] width 840 height 37
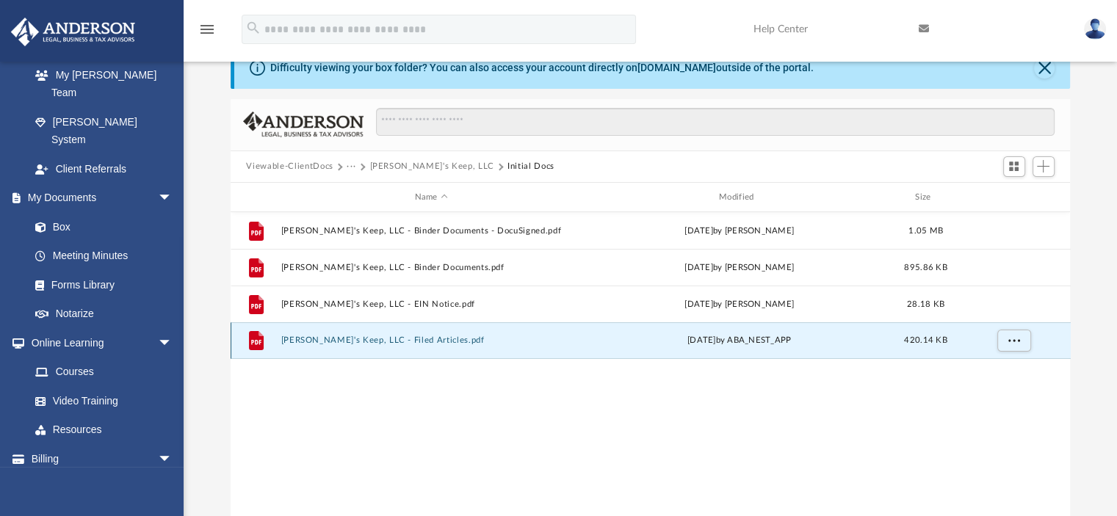
click at [295, 341] on button "[PERSON_NAME]'s Keep, LLC - Filed Articles.pdf" at bounding box center [430, 341] width 301 height 10
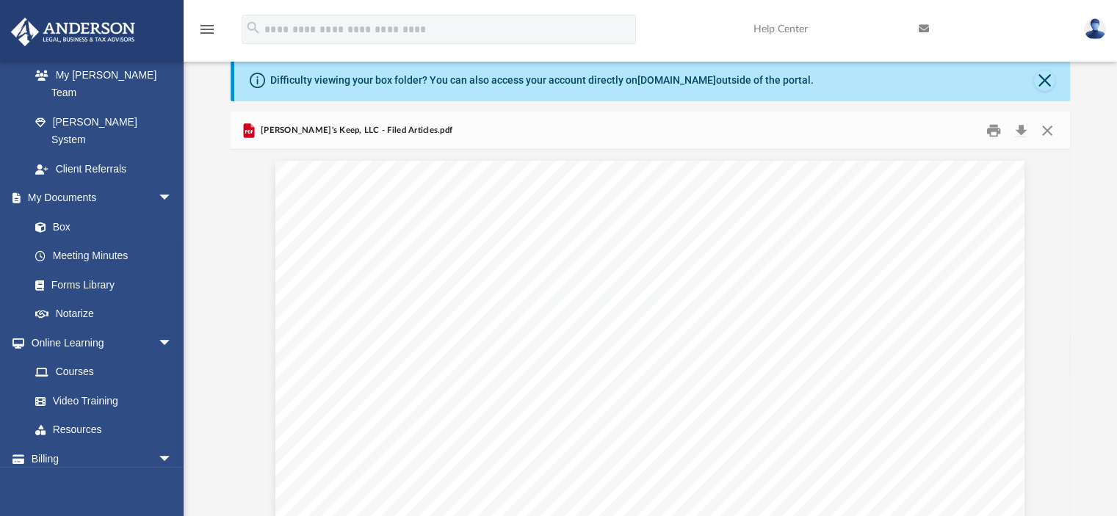
scroll to position [0, 0]
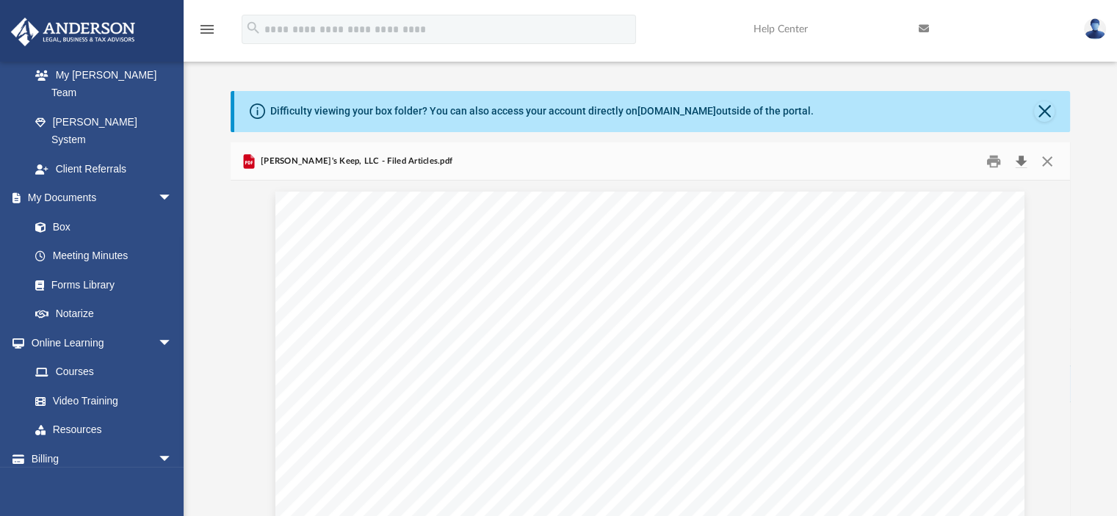
click at [1020, 161] on button "Download" at bounding box center [1021, 161] width 26 height 23
click at [1047, 163] on button "Close" at bounding box center [1047, 161] width 26 height 23
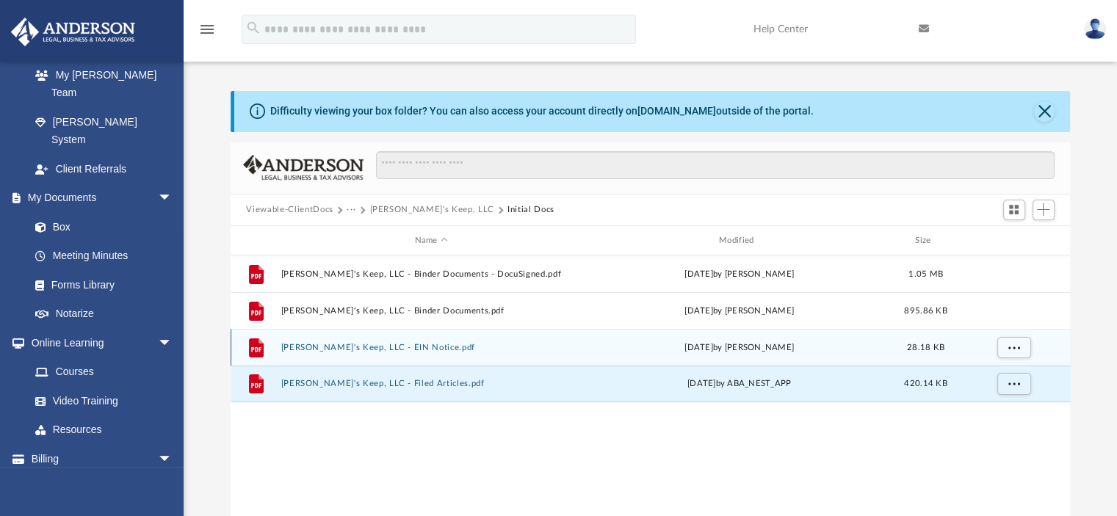
click at [390, 350] on button "[PERSON_NAME]'s Keep, LLC - EIN Notice.pdf" at bounding box center [430, 348] width 301 height 10
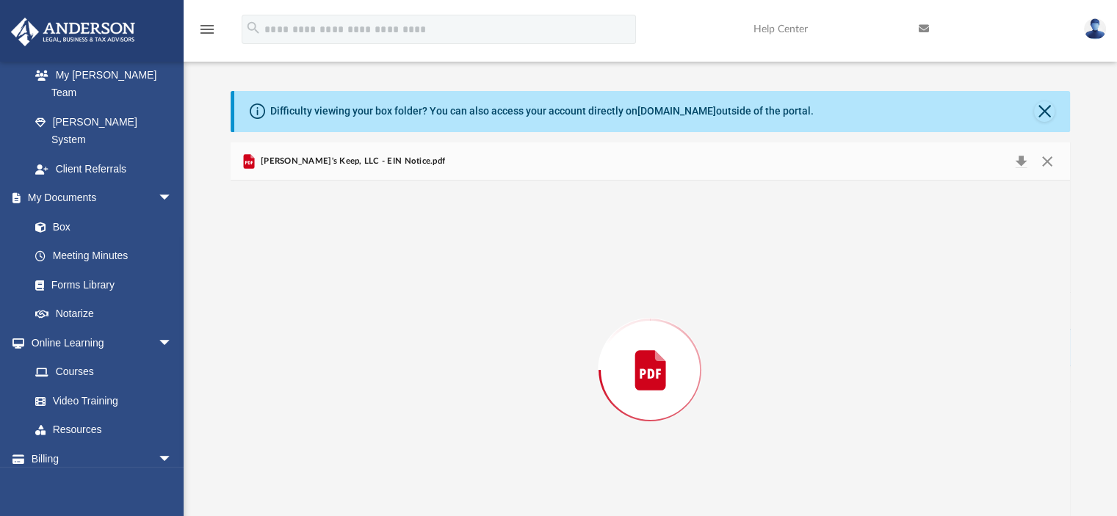
scroll to position [43, 0]
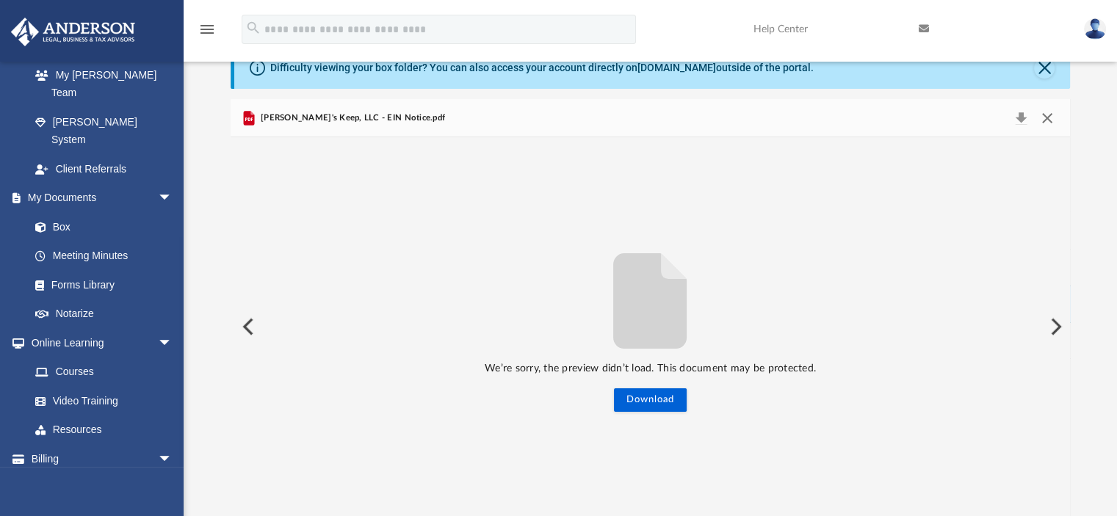
click at [1042, 115] on button "Close" at bounding box center [1047, 118] width 26 height 21
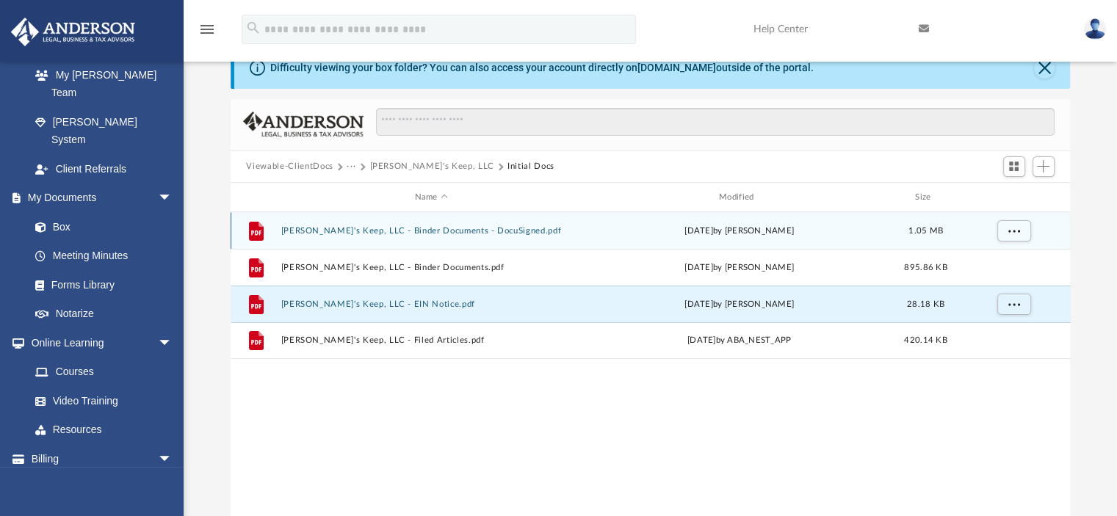
click at [382, 231] on button "[PERSON_NAME]'s Keep, LLC - Binder Documents - DocuSigned.pdf" at bounding box center [430, 231] width 301 height 10
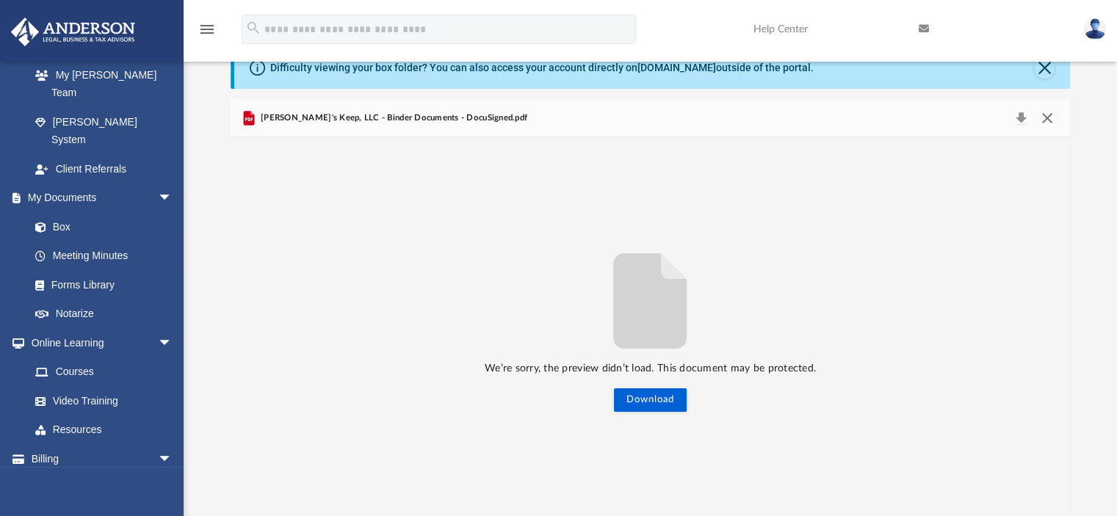
click at [1045, 117] on button "Close" at bounding box center [1047, 118] width 26 height 21
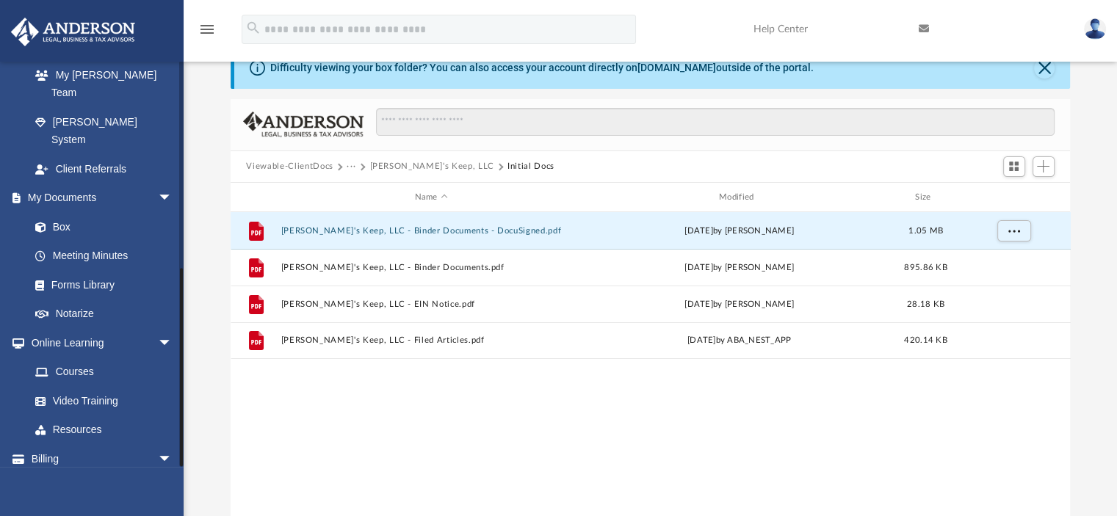
scroll to position [413, 0]
click at [74, 210] on link "Box" at bounding box center [108, 224] width 174 height 29
click at [59, 210] on link "Box" at bounding box center [108, 224] width 174 height 29
click at [158, 181] on span "arrow_drop_down" at bounding box center [172, 196] width 29 height 30
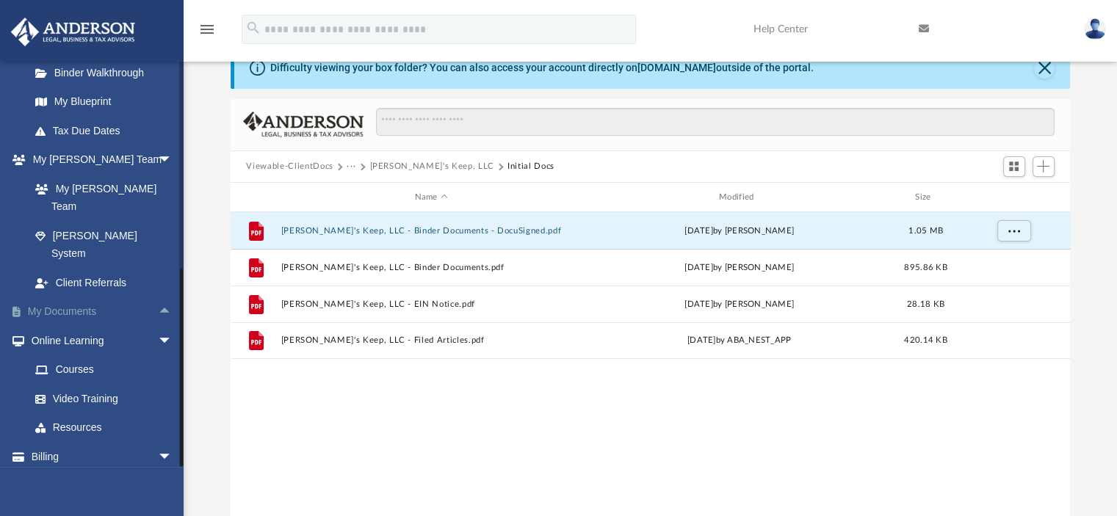
click at [158, 159] on span "arrow_drop_down" at bounding box center [172, 160] width 29 height 30
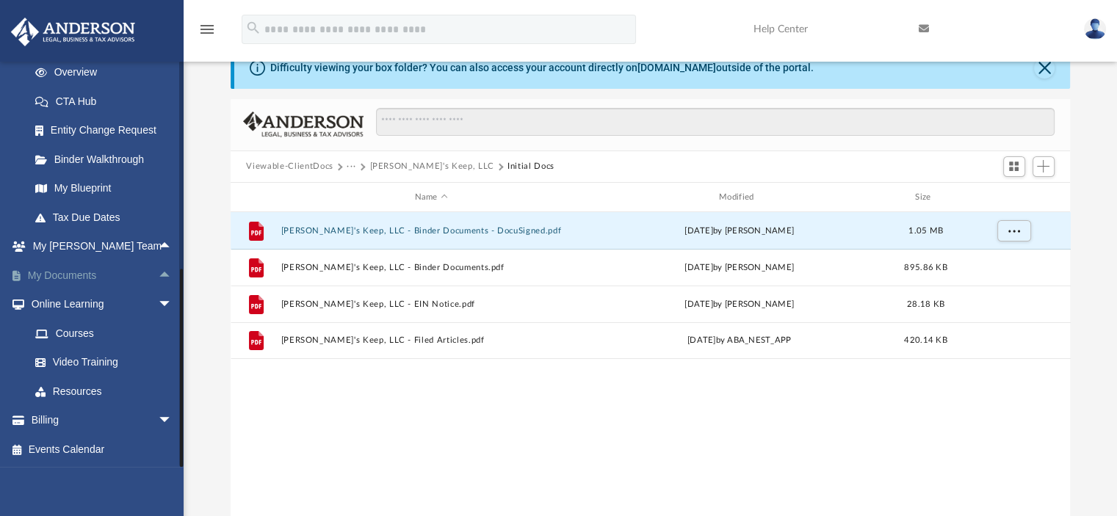
click at [158, 275] on span "arrow_drop_up" at bounding box center [172, 276] width 29 height 30
click at [57, 312] on link "Box" at bounding box center [108, 304] width 174 height 29
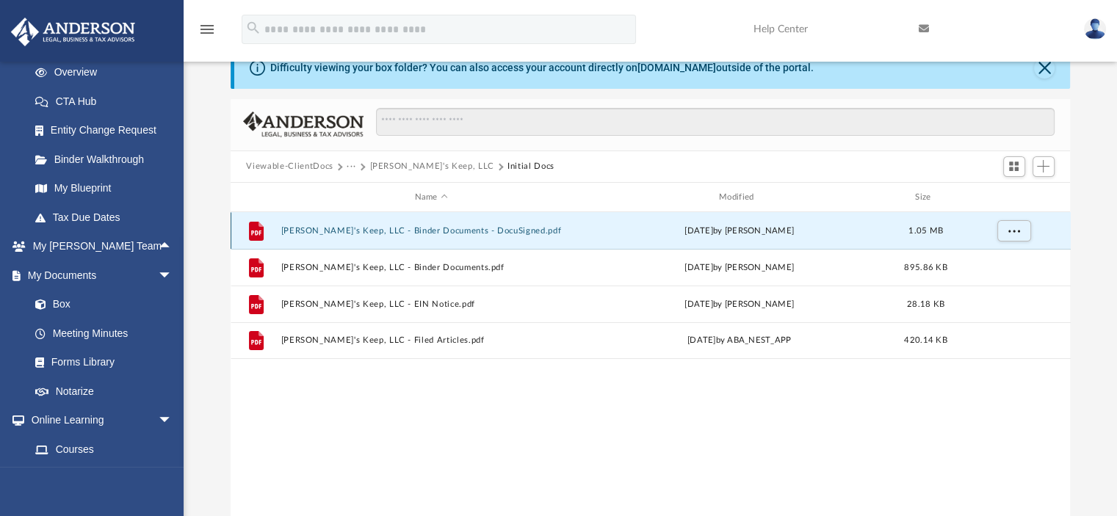
click at [294, 231] on button "[PERSON_NAME]'s Keep, LLC - Binder Documents - DocuSigned.pdf" at bounding box center [430, 231] width 301 height 10
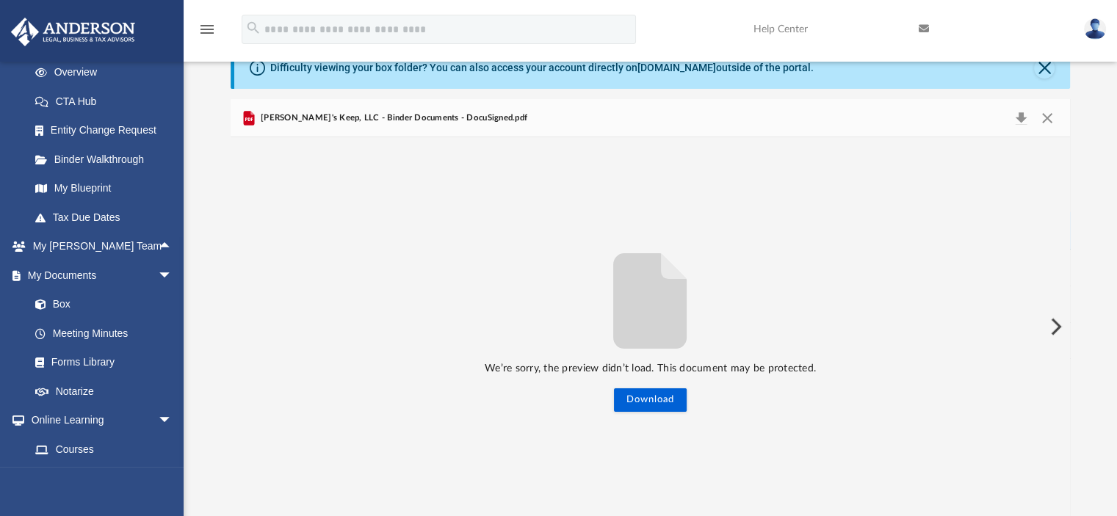
click at [472, 199] on div "We’re sorry, the preview didn’t load. This document may be protected. Download" at bounding box center [651, 326] width 840 height 379
click at [95, 68] on link "Overview" at bounding box center [108, 72] width 174 height 29
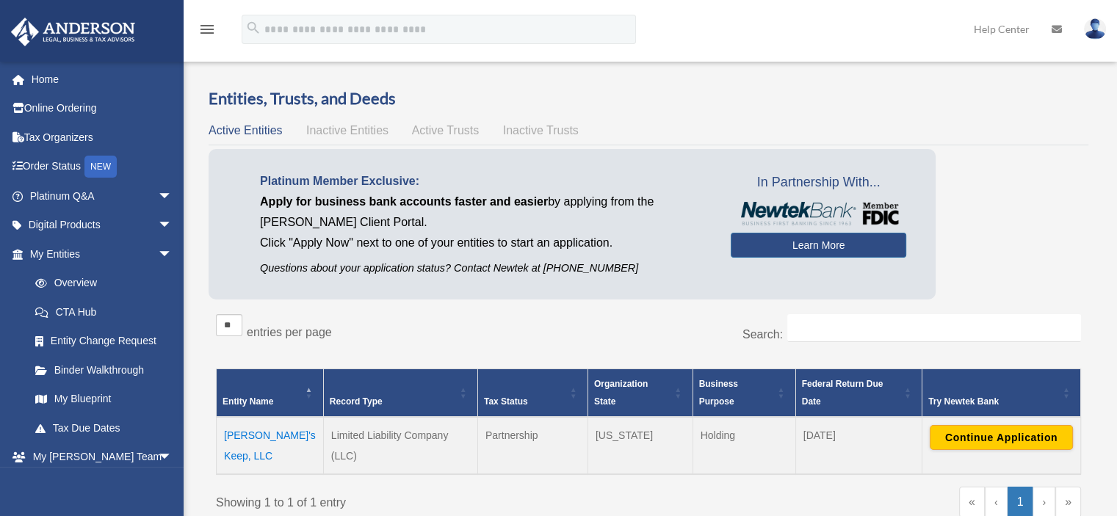
click at [255, 433] on td "[PERSON_NAME]'s Keep, LLC" at bounding box center [270, 445] width 107 height 57
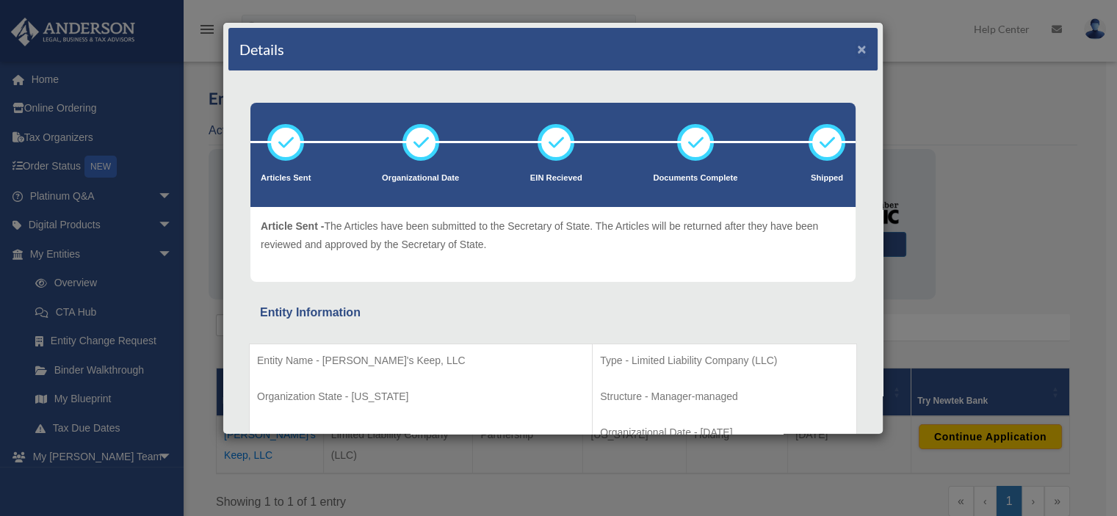
click at [857, 46] on button "×" at bounding box center [862, 48] width 10 height 15
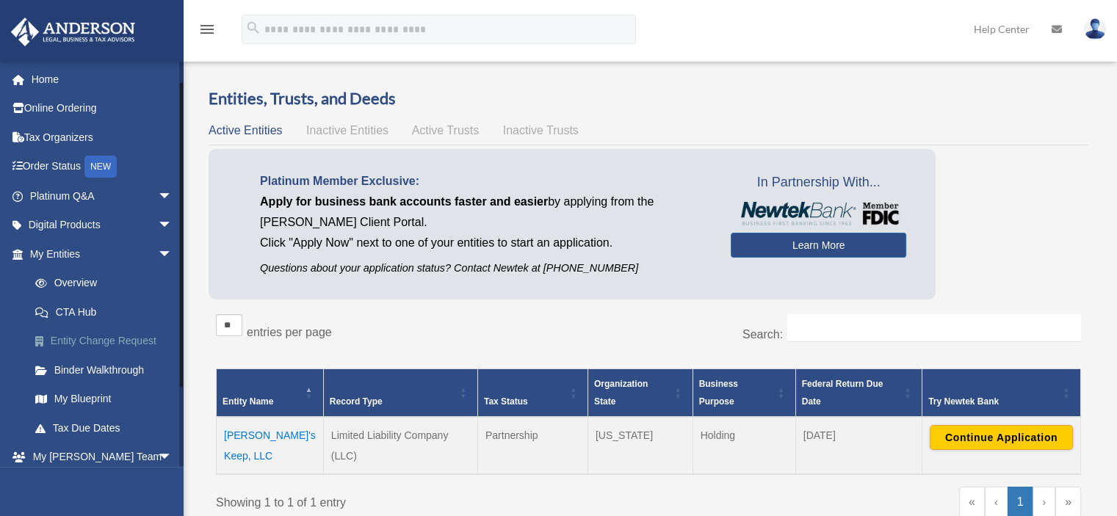
scroll to position [123, 0]
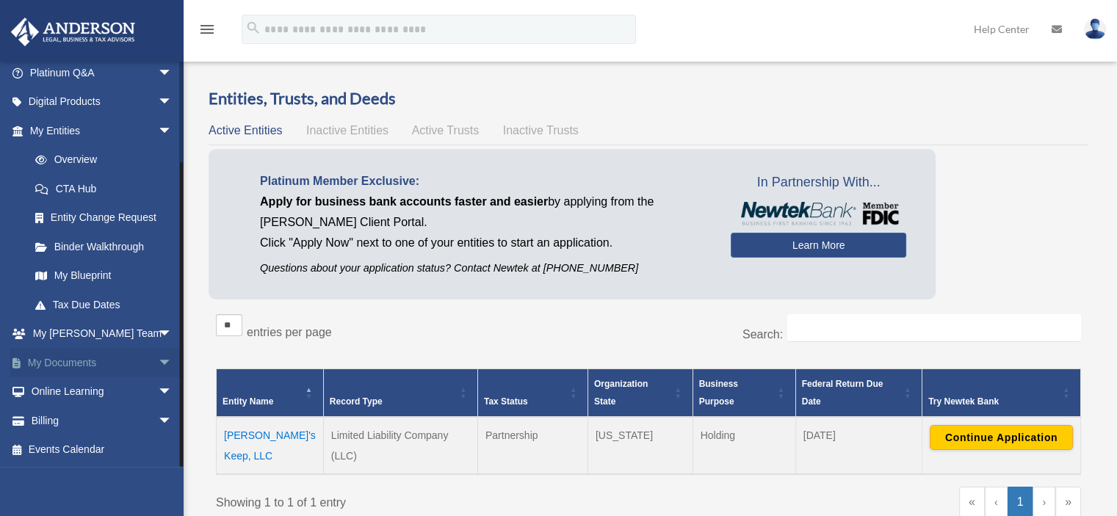
click at [79, 361] on link "My Documents arrow_drop_down" at bounding box center [102, 362] width 184 height 29
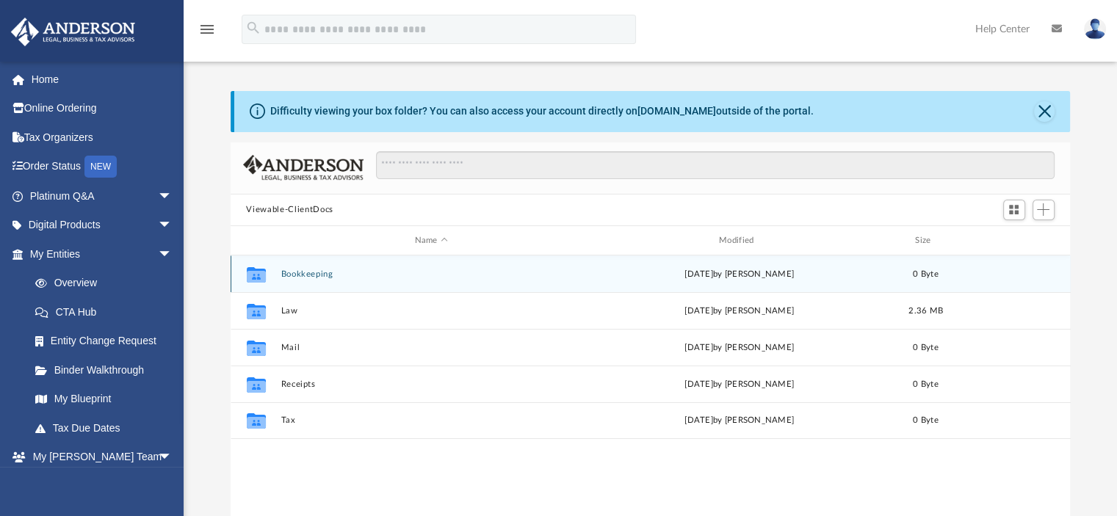
scroll to position [322, 828]
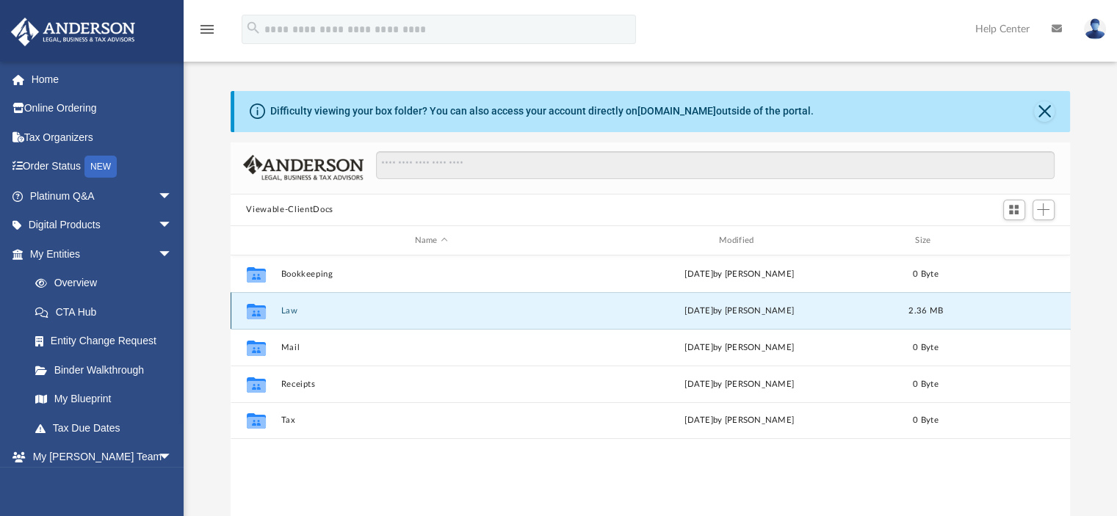
click at [290, 310] on button "Law" at bounding box center [430, 311] width 301 height 10
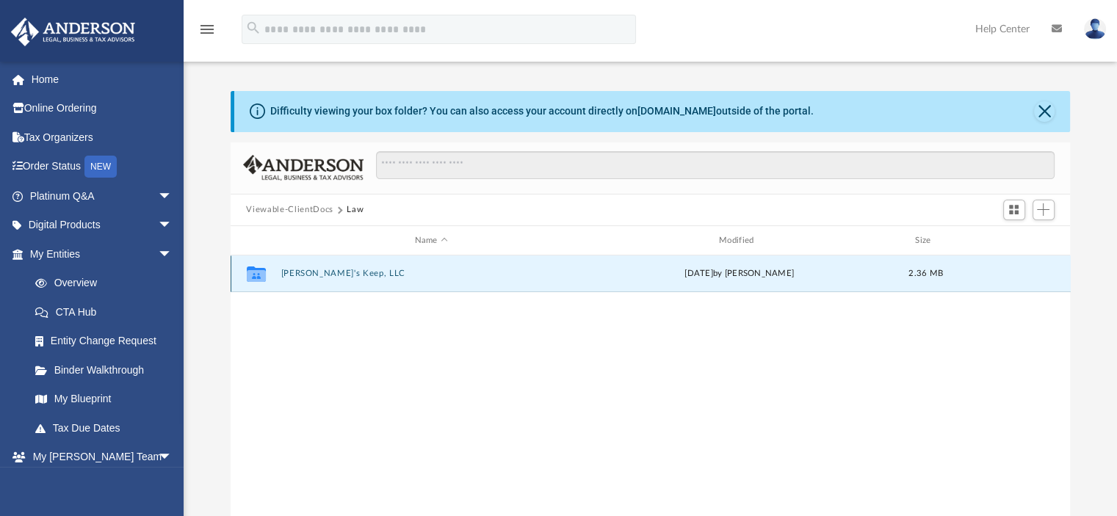
click at [317, 269] on button "[PERSON_NAME]'s Keep, LLC" at bounding box center [430, 274] width 301 height 10
click at [300, 272] on button "Initial Docs" at bounding box center [430, 274] width 301 height 10
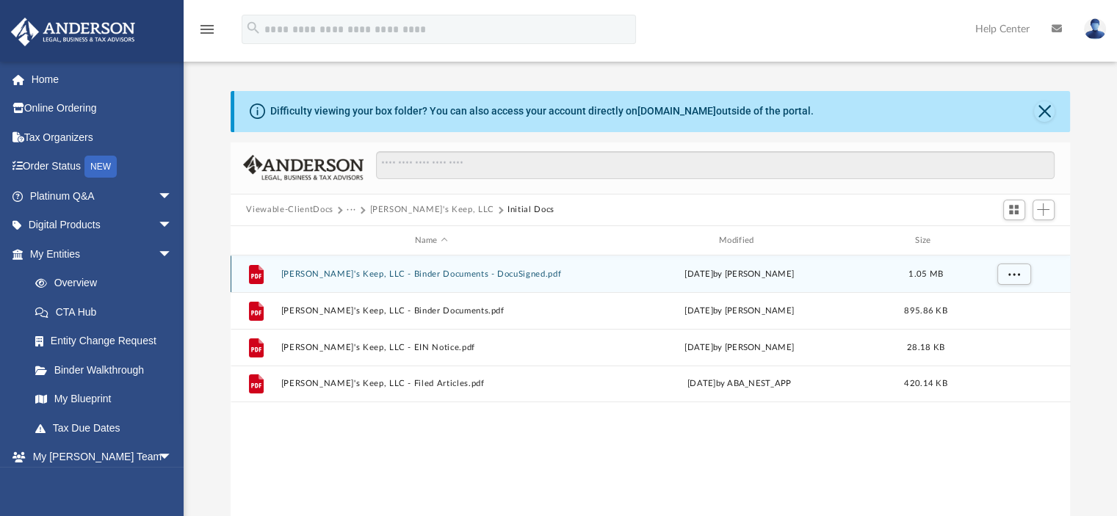
click at [382, 271] on button "[PERSON_NAME]'s Keep, LLC - Binder Documents - DocuSigned.pdf" at bounding box center [430, 274] width 301 height 10
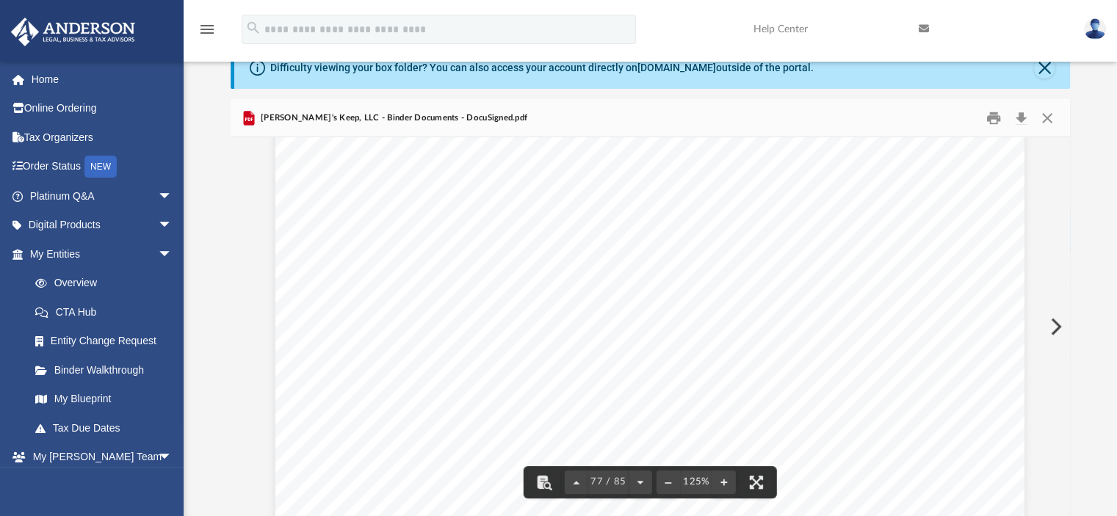
scroll to position [75567, 0]
click at [603, 479] on span "77 / 85" at bounding box center [608, 482] width 40 height 10
click at [579, 478] on button "File preview" at bounding box center [576, 482] width 23 height 32
click at [598, 483] on span "76 / 85" at bounding box center [608, 482] width 40 height 10
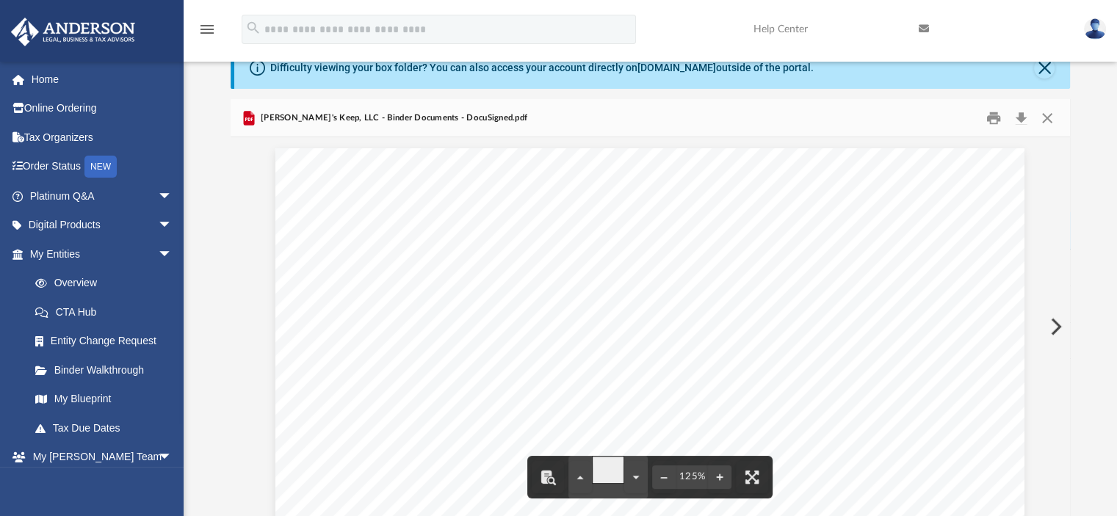
type input "*"
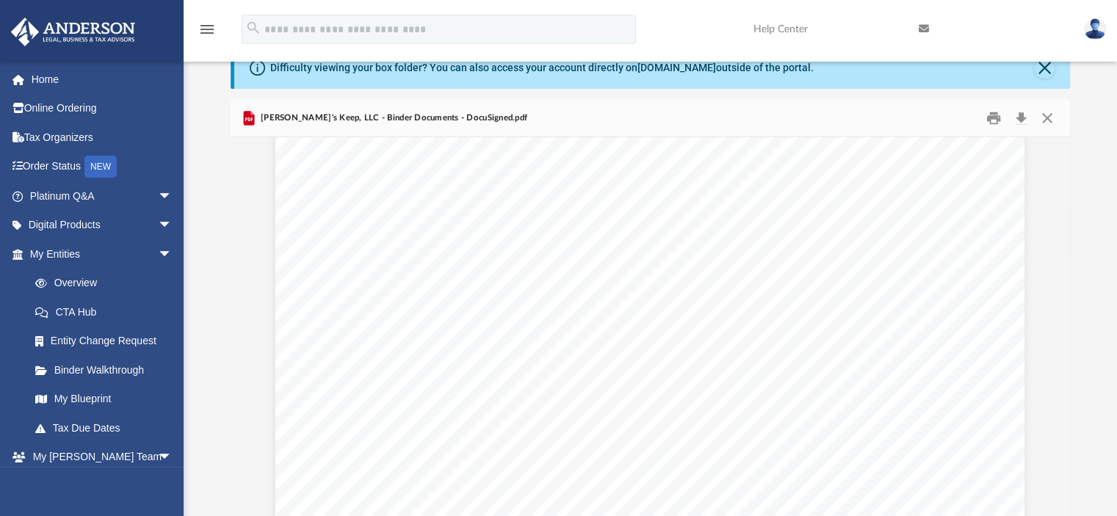
scroll to position [365, 0]
